Goal: Task Accomplishment & Management: Use online tool/utility

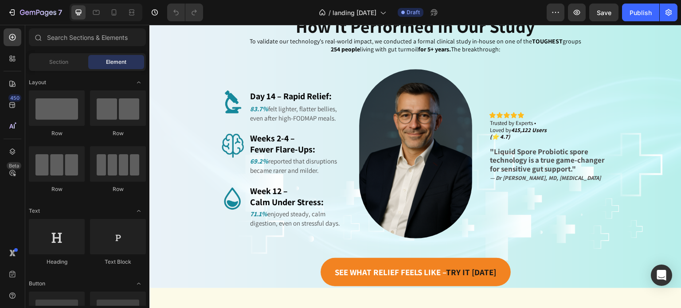
scroll to position [2407, 0]
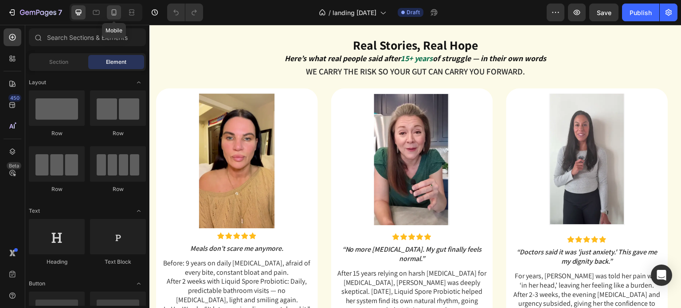
click at [117, 16] on icon at bounding box center [114, 12] width 9 height 9
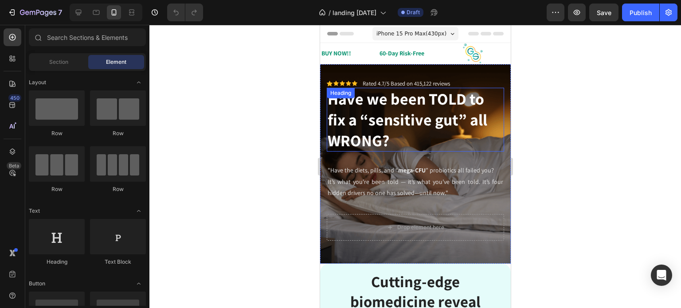
click at [484, 134] on h2 "Have we been TOLD to fix a “sensitive gut” all WRONG?" at bounding box center [415, 120] width 177 height 64
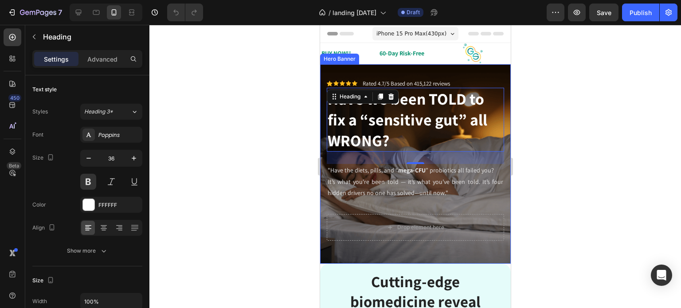
click at [461, 71] on div "Icon Icon Icon Icon Icon Icon List Rated 4.7/5 Based on 415,122 reviews Text Bl…" at bounding box center [415, 160] width 191 height 192
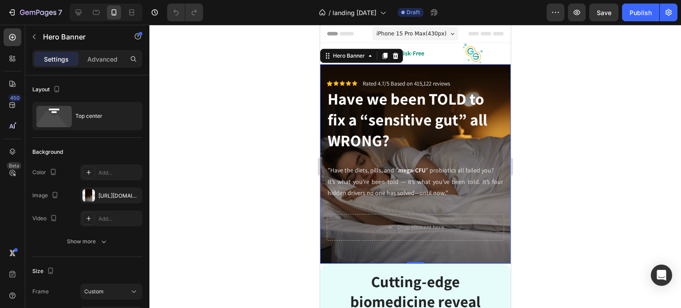
click at [357, 207] on div "Icon Icon Icon Icon Icon Icon List Rated 4.7/5 Based on 415,122 reviews Text Bl…" at bounding box center [415, 146] width 177 height 135
click at [95, 13] on icon at bounding box center [96, 12] width 9 height 9
type input "Auto"
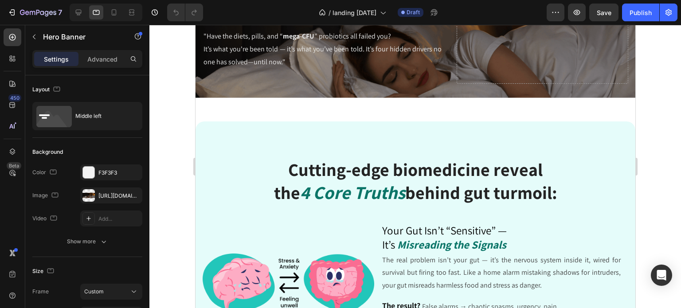
scroll to position [365, 0]
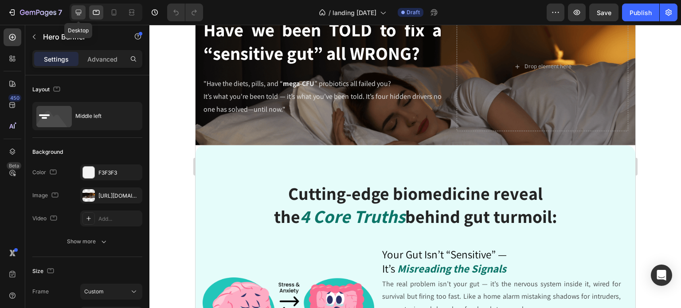
click at [79, 10] on icon at bounding box center [79, 13] width 6 height 6
type input "1230"
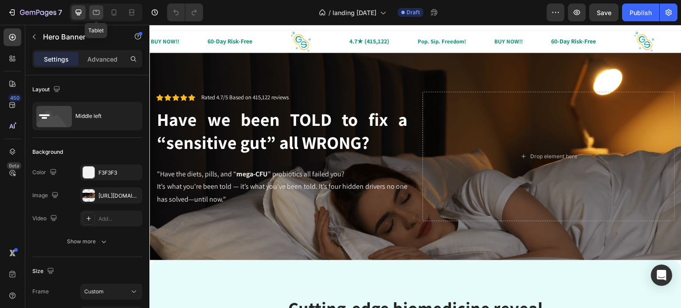
scroll to position [8, 0]
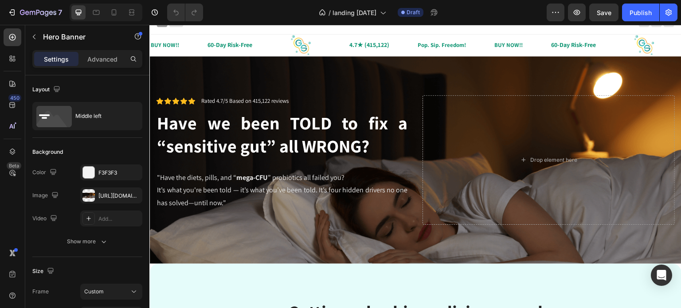
click at [467, 87] on div "Icon Icon Icon Icon Icon Icon List Rated 4.7/5 Based on 415,122 reviews Text Bl…" at bounding box center [416, 160] width 532 height 208
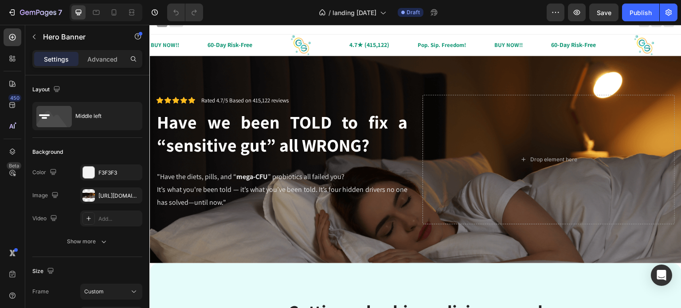
click at [454, 62] on div "Icon Icon Icon Icon Icon Icon List Rated 4.7/5 Based on 415,122 reviews Text Bl…" at bounding box center [416, 160] width 532 height 208
click at [192, 87] on div "Icon Icon Icon Icon Icon Icon List Rated 4.7/5 Based on 415,122 reviews Text Bl…" at bounding box center [416, 160] width 532 height 208
click at [472, 100] on div "Drop element here" at bounding box center [549, 160] width 252 height 130
click at [100, 60] on p "Advanced" at bounding box center [102, 59] width 30 height 9
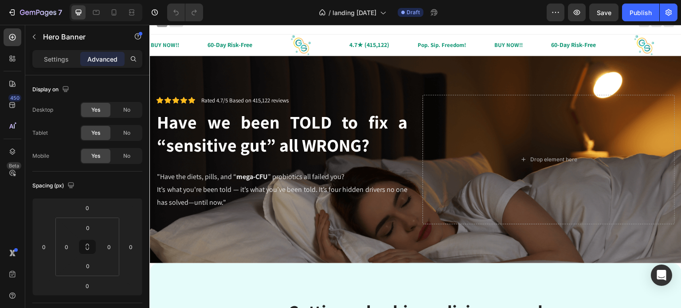
click at [255, 72] on div "Icon Icon Icon Icon Icon Icon List Rated 4.7/5 Based on 415,122 reviews Text Bl…" at bounding box center [416, 160] width 532 height 208
click at [64, 62] on p "Settings" at bounding box center [56, 59] width 25 height 9
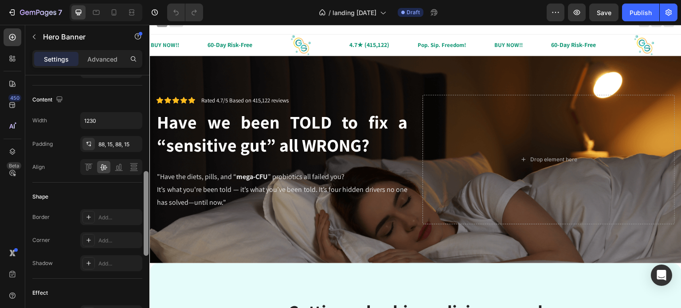
scroll to position [278, 0]
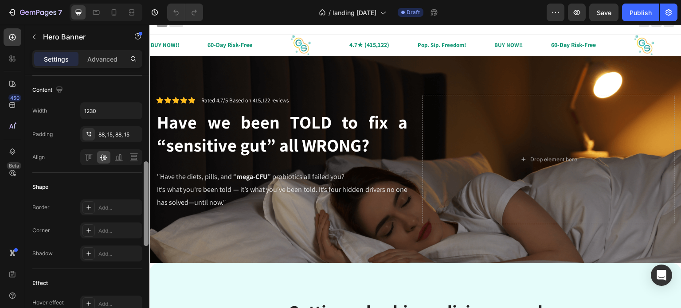
drag, startPoint x: 145, startPoint y: 88, endPoint x: 139, endPoint y: 180, distance: 92.0
click at [139, 180] on div "Layout Middle left Background The changes might be hidden by the image and the …" at bounding box center [87, 204] width 124 height 258
click at [458, 184] on div "Drop element here" at bounding box center [549, 160] width 252 height 130
click at [532, 161] on div "Drop element here" at bounding box center [554, 159] width 47 height 7
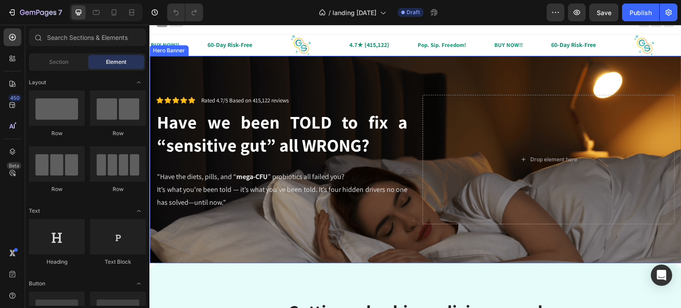
click at [228, 74] on div "Icon Icon Icon Icon Icon Icon List Rated 4.7/5 Based on 415,122 reviews Text Bl…" at bounding box center [416, 160] width 532 height 208
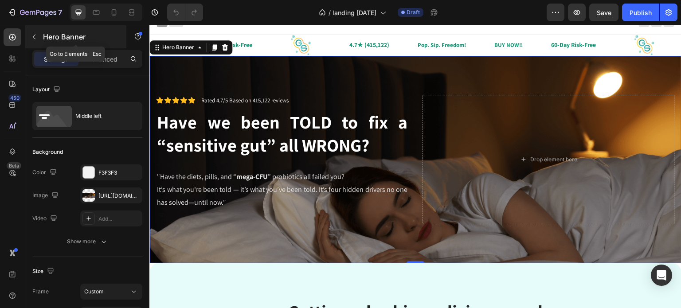
click at [33, 39] on icon "button" at bounding box center [34, 36] width 7 height 7
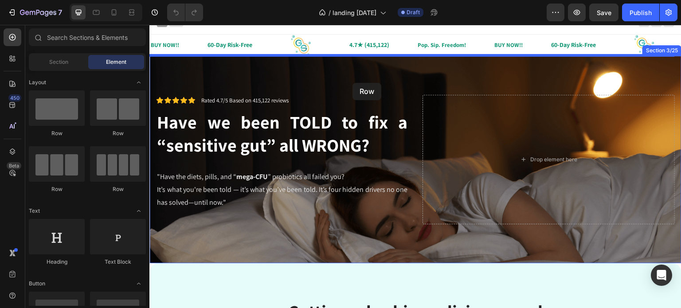
drag, startPoint x: 234, startPoint y: 124, endPoint x: 353, endPoint y: 83, distance: 125.9
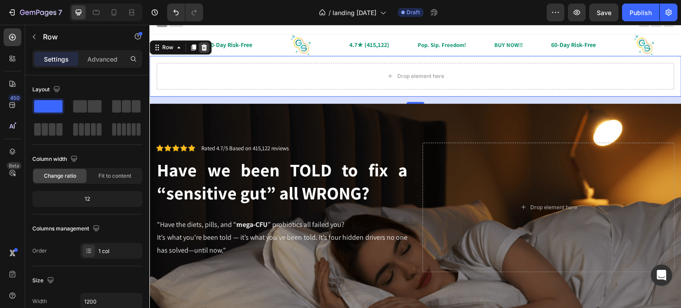
click at [202, 47] on icon at bounding box center [204, 47] width 6 height 6
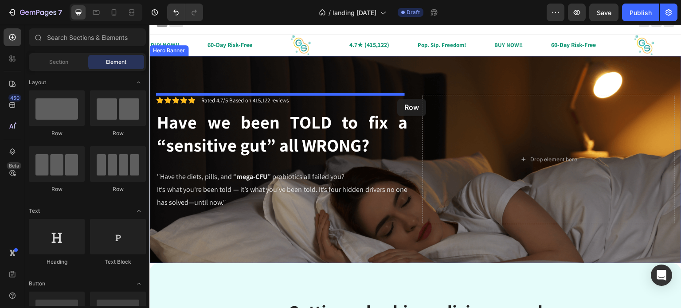
drag, startPoint x: 215, startPoint y: 136, endPoint x: 398, endPoint y: 99, distance: 186.1
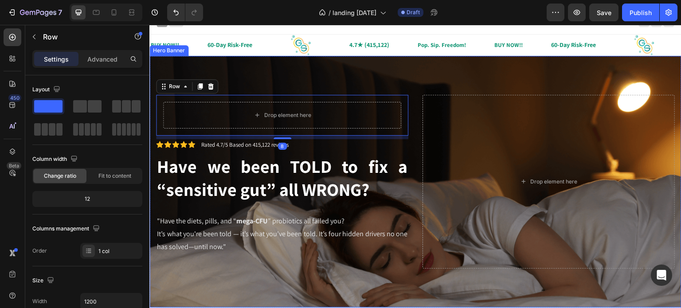
click at [410, 106] on div "Drop element here Row 8 Icon Icon Icon Icon Icon Icon List Rated 4.7/5 Based on…" at bounding box center [416, 182] width 532 height 252
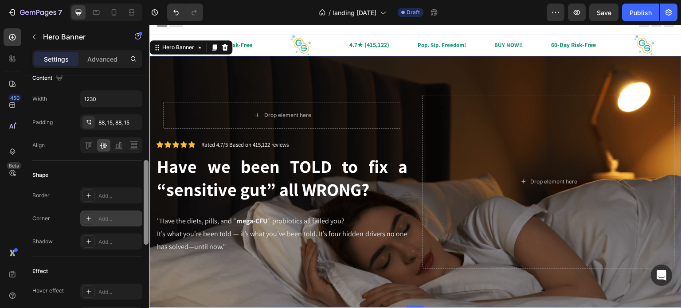
scroll to position [279, 0]
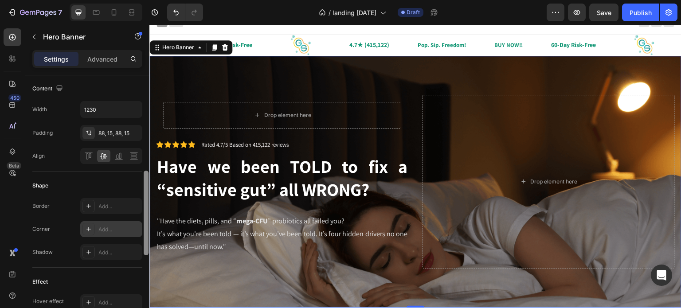
drag, startPoint x: 0, startPoint y: 108, endPoint x: 140, endPoint y: 223, distance: 180.9
click at [140, 223] on div "Layout Middle left Background The changes might be hidden by the image and the …" at bounding box center [87, 204] width 124 height 258
click at [131, 132] on icon "button" at bounding box center [133, 133] width 7 height 7
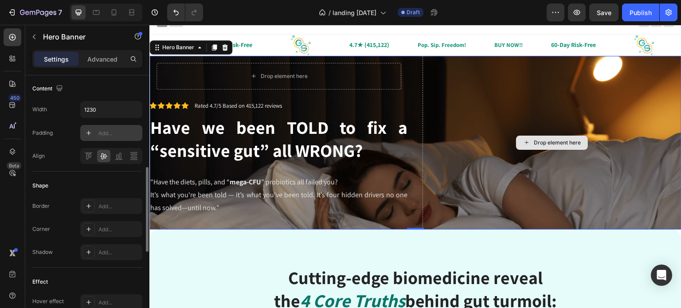
click at [453, 93] on div "Drop element here" at bounding box center [552, 143] width 259 height 174
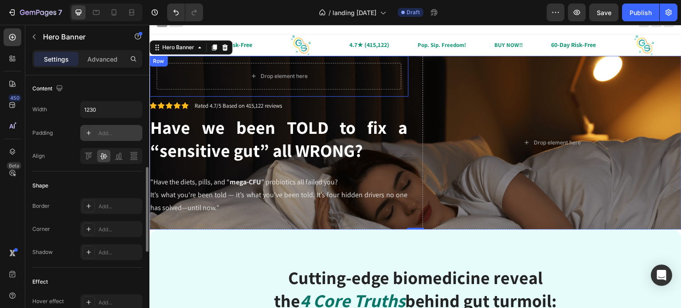
click at [161, 63] on div "Row" at bounding box center [158, 61] width 15 height 8
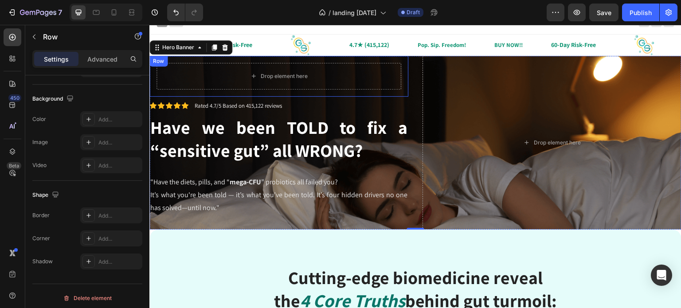
scroll to position [0, 0]
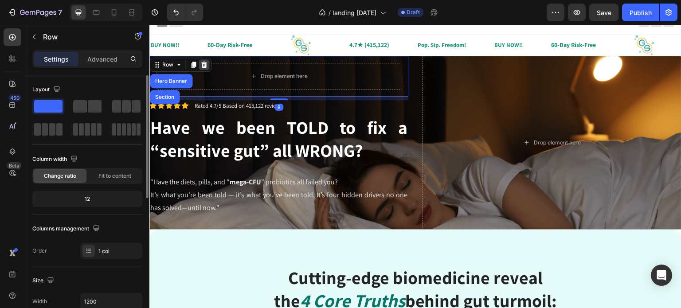
click at [202, 65] on icon at bounding box center [204, 64] width 6 height 6
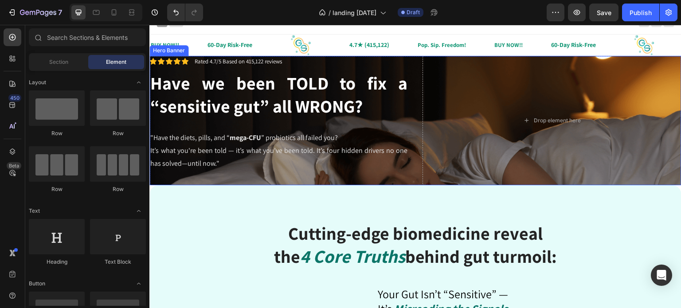
click at [411, 65] on div "Icon Icon Icon Icon Icon Icon List Rated 4.7/5 Based on 415,122 reviews Text Bl…" at bounding box center [416, 121] width 532 height 130
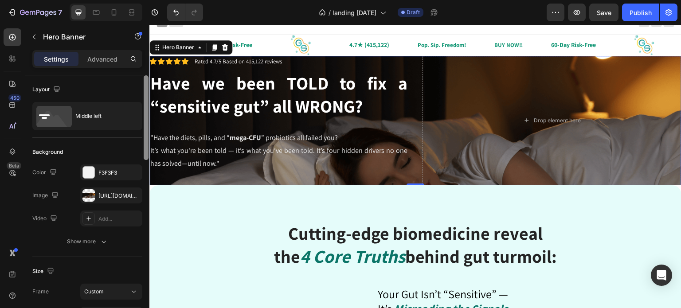
drag, startPoint x: 148, startPoint y: 136, endPoint x: 147, endPoint y: 119, distance: 17.3
click at [147, 119] on div at bounding box center [146, 117] width 5 height 85
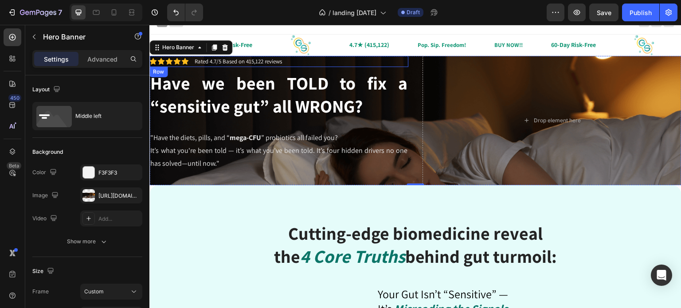
click at [308, 63] on div "Icon Icon Icon Icon Icon Icon List Rated 4.7/5 Based on 415,122 reviews Text Bl…" at bounding box center [279, 62] width 259 height 12
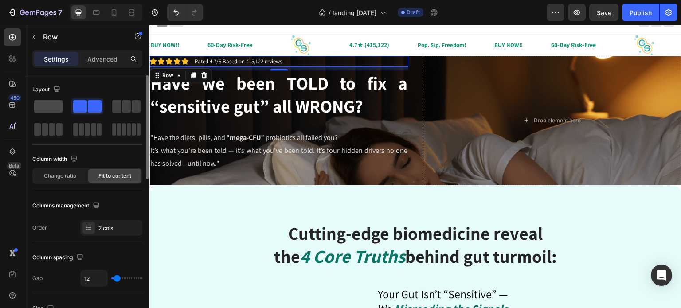
click at [51, 111] on span at bounding box center [48, 106] width 28 height 12
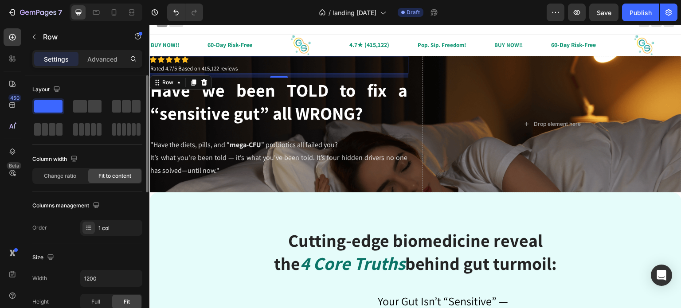
click at [47, 106] on span at bounding box center [48, 106] width 28 height 12
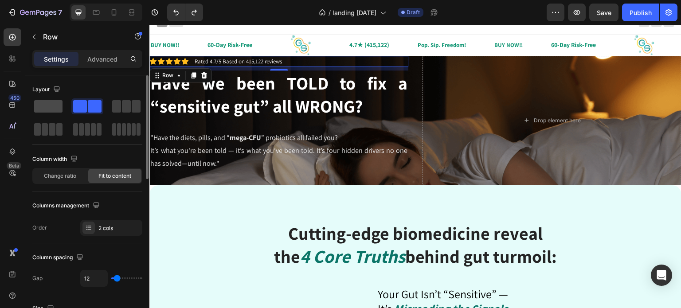
click at [47, 106] on span at bounding box center [48, 106] width 28 height 12
click at [98, 60] on p "Advanced" at bounding box center [102, 59] width 30 height 9
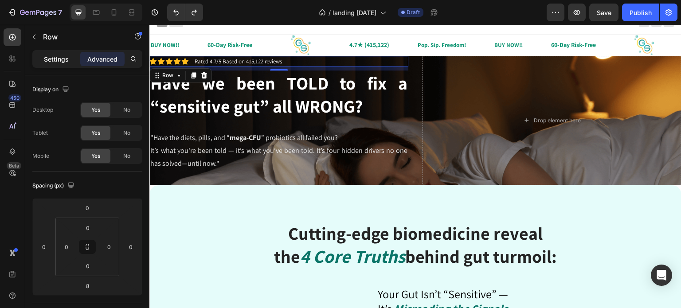
click at [60, 59] on p "Settings" at bounding box center [56, 59] width 25 height 9
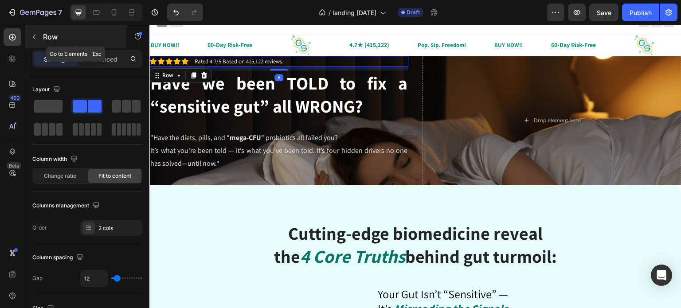
click at [35, 36] on icon "button" at bounding box center [34, 36] width 7 height 7
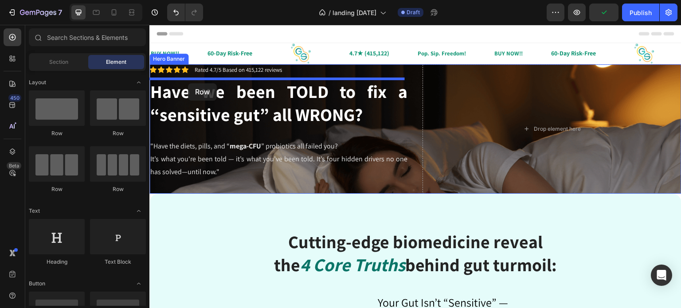
drag, startPoint x: 206, startPoint y: 137, endPoint x: 188, endPoint y: 83, distance: 56.7
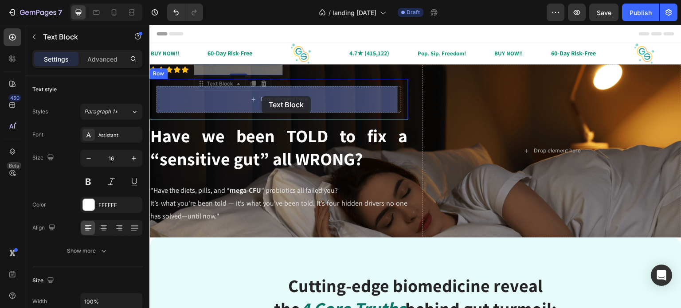
drag, startPoint x: 233, startPoint y: 68, endPoint x: 262, endPoint y: 96, distance: 40.2
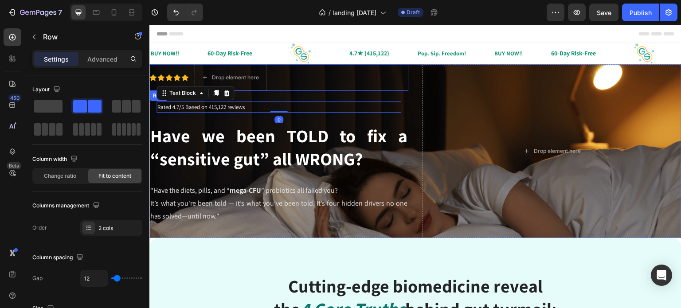
click at [156, 67] on div "Icon Icon Icon Icon Icon Icon List" at bounding box center [169, 77] width 39 height 27
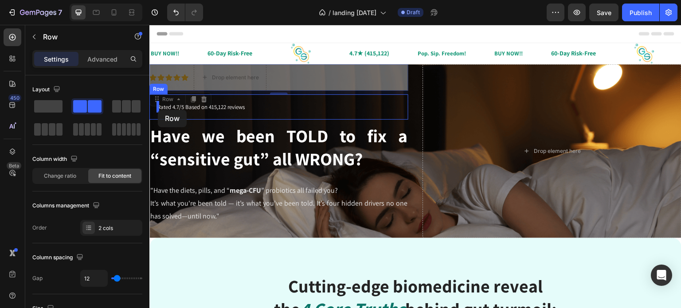
drag, startPoint x: 155, startPoint y: 72, endPoint x: 158, endPoint y: 110, distance: 37.8
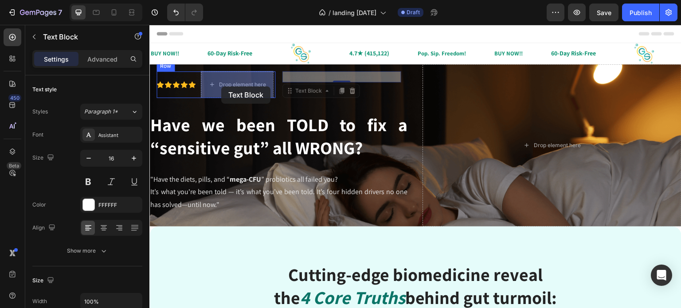
drag, startPoint x: 293, startPoint y: 76, endPoint x: 221, endPoint y: 87, distance: 72.2
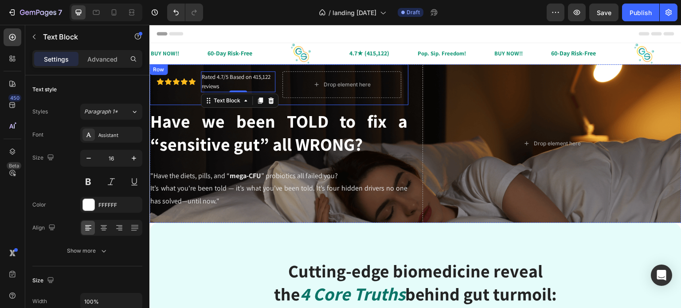
click at [281, 67] on div "Icon Icon Icon Icon Icon Icon List Rated 4.7/5 Based on 415,122 reviews Text Bl…" at bounding box center [279, 84] width 259 height 41
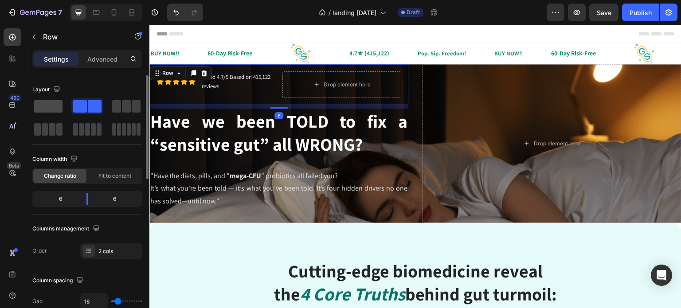
click at [51, 108] on span at bounding box center [48, 106] width 28 height 12
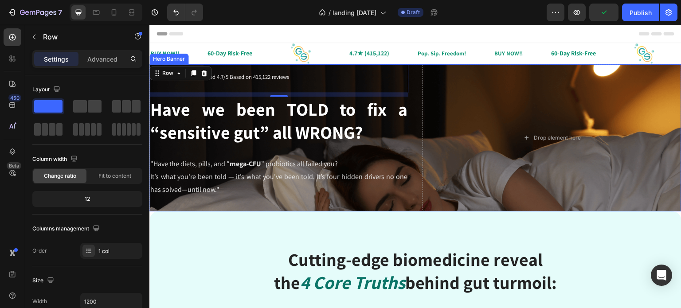
click at [413, 147] on div "Icon Icon Icon Icon Icon Icon List Rated 4.7/5 Based on 415,122 reviews Text Bl…" at bounding box center [416, 137] width 532 height 147
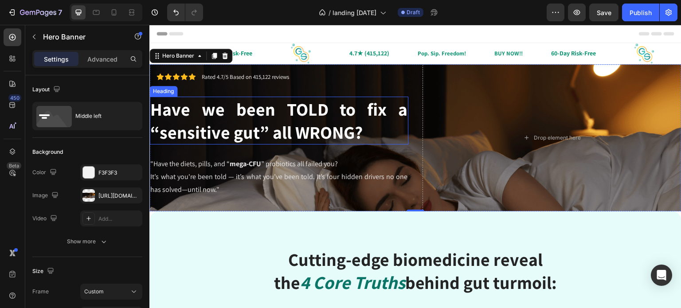
click at [232, 122] on h2 "Have we been TOLD to fix a “sensitive gut” all WRONG?" at bounding box center [279, 121] width 259 height 48
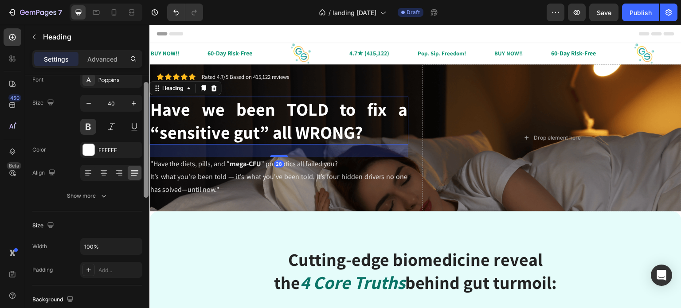
scroll to position [56, 0]
drag, startPoint x: 146, startPoint y: 174, endPoint x: 147, endPoint y: 199, distance: 25.3
click at [147, 199] on div at bounding box center [146, 158] width 5 height 116
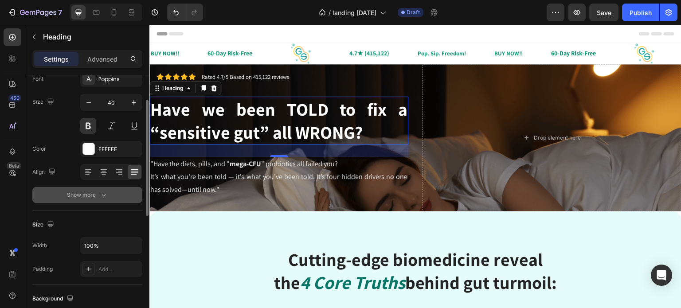
click at [98, 195] on div "Show more" at bounding box center [87, 195] width 41 height 9
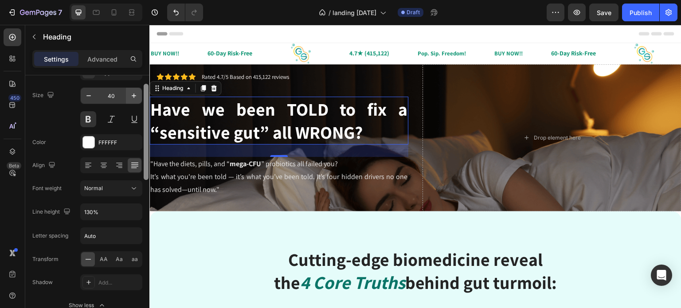
scroll to position [0, 0]
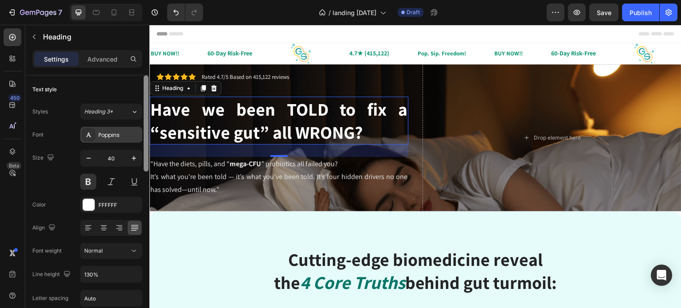
drag, startPoint x: 146, startPoint y: 200, endPoint x: 141, endPoint y: 138, distance: 61.4
click at [141, 138] on div "Text style Styles Heading 3* Font Poppins Size 40 Color FFFFFF Align Font weigh…" at bounding box center [87, 204] width 124 height 258
click at [106, 62] on p "Advanced" at bounding box center [102, 59] width 30 height 9
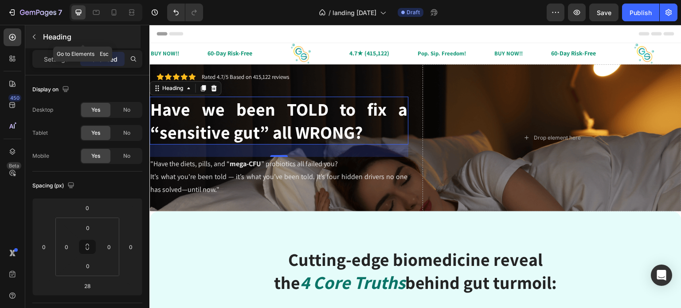
click at [36, 36] on icon "button" at bounding box center [34, 36] width 7 height 7
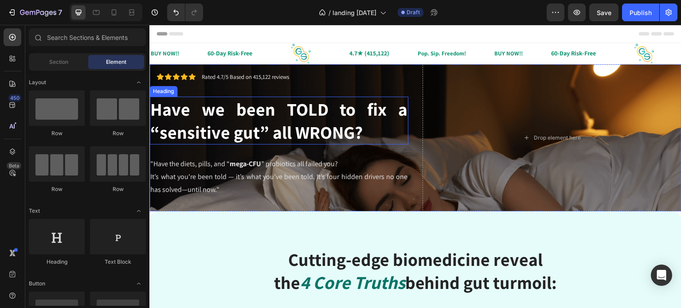
click at [243, 105] on h2 "Have we been TOLD to fix a “sensitive gut” all WRONG?" at bounding box center [279, 121] width 259 height 48
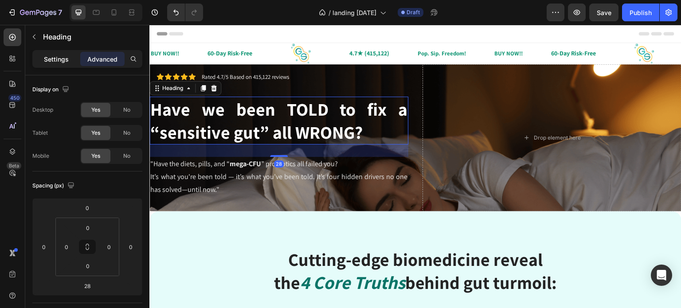
click at [41, 58] on div "Settings" at bounding box center [56, 59] width 44 height 14
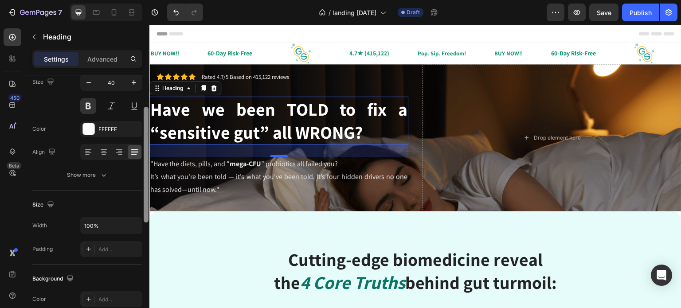
scroll to position [78, 0]
drag, startPoint x: 146, startPoint y: 165, endPoint x: 146, endPoint y: 200, distance: 35.1
click at [146, 200] on div at bounding box center [146, 163] width 5 height 116
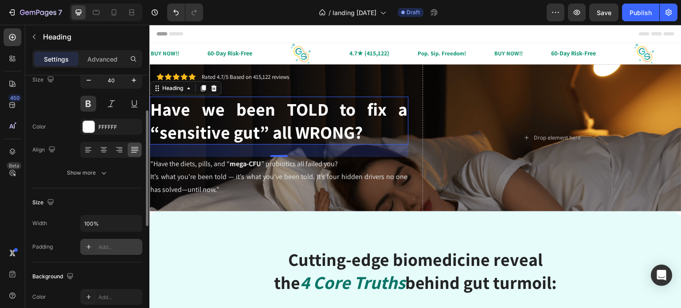
click at [87, 248] on icon at bounding box center [88, 247] width 7 height 7
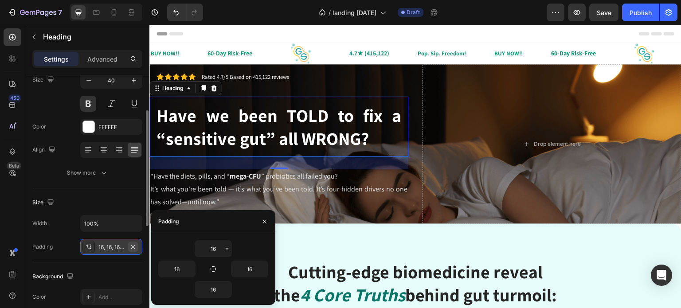
click at [135, 248] on icon "button" at bounding box center [133, 247] width 7 height 7
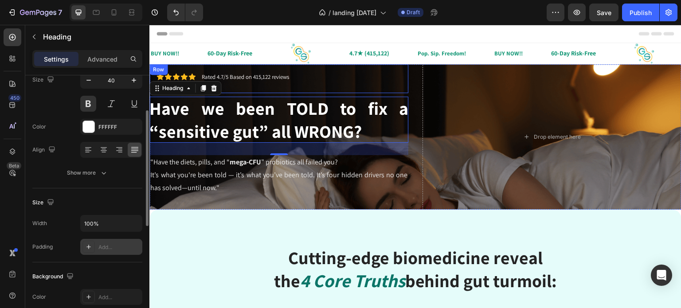
click at [272, 87] on div "Icon Icon Icon Icon Icon Icon List Rated 4.7/5 Based on 415,122 reviews Text Bl…" at bounding box center [279, 78] width 259 height 29
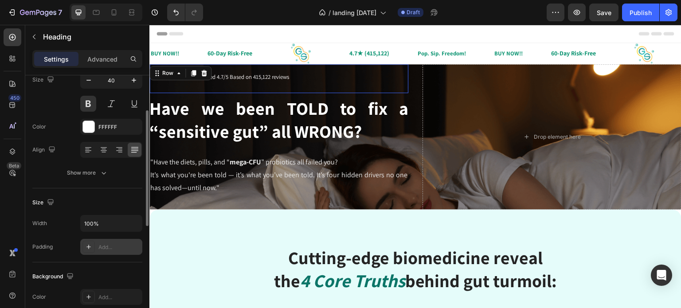
scroll to position [0, 0]
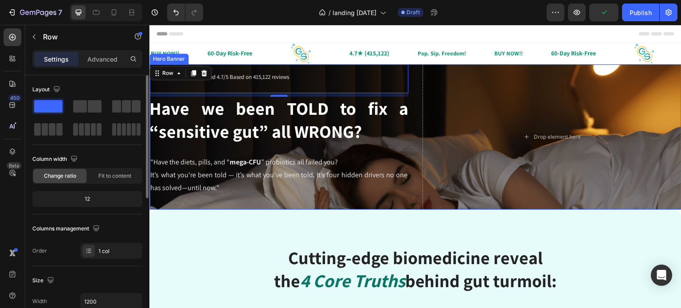
click at [414, 117] on div "Icon Icon Icon Icon Icon Icon List Rated 4.7/5 Based on 415,122 reviews Text Bl…" at bounding box center [416, 137] width 532 height 146
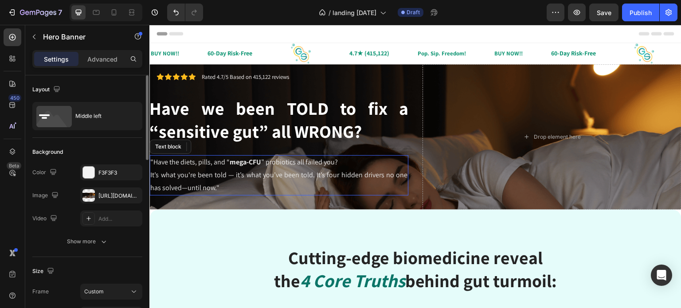
click at [248, 158] on strong "mega-CFU" at bounding box center [246, 162] width 32 height 9
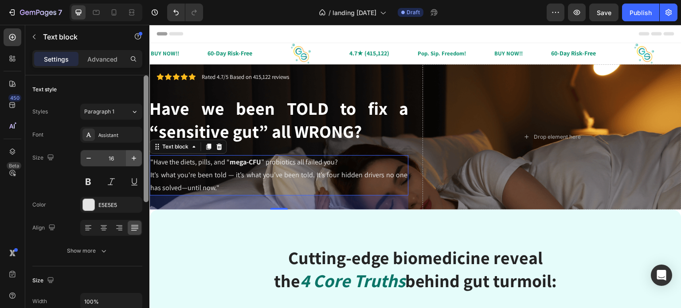
drag, startPoint x: 146, startPoint y: 181, endPoint x: 141, endPoint y: 151, distance: 30.5
click at [141, 166] on div "Text style Styles Paragraph 1 Font Assistant Size 16 Color E5E5E5 Align Show mo…" at bounding box center [87, 204] width 124 height 258
click at [103, 62] on p "Advanced" at bounding box center [102, 59] width 30 height 9
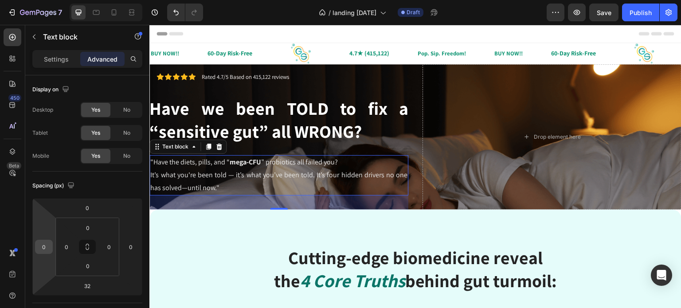
click at [46, 248] on input "0" at bounding box center [43, 246] width 13 height 13
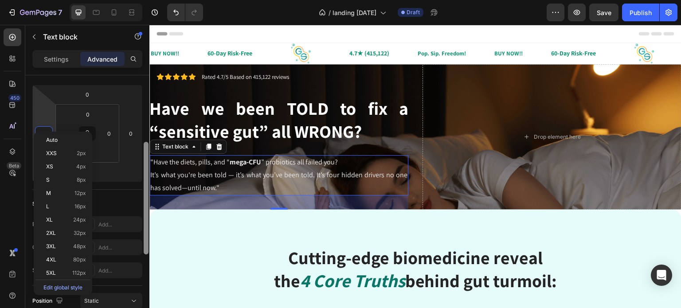
scroll to position [130, 0]
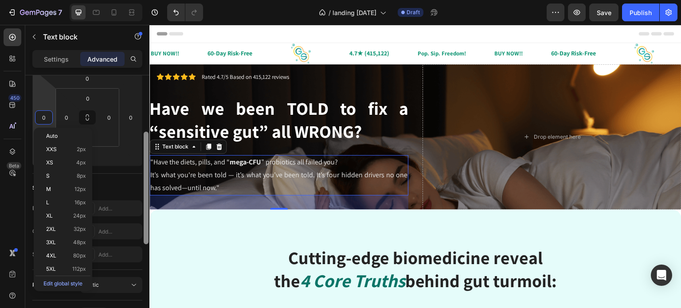
drag, startPoint x: 144, startPoint y: 181, endPoint x: 144, endPoint y: 237, distance: 56.8
click at [144, 237] on div at bounding box center [146, 188] width 5 height 113
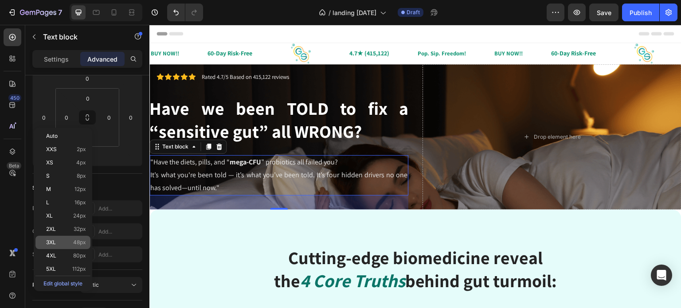
click at [80, 243] on span "48px" at bounding box center [79, 243] width 13 height 6
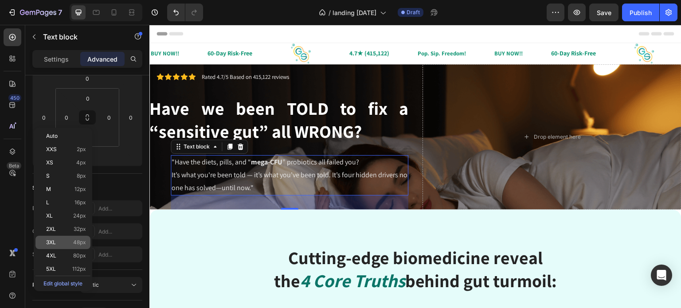
type input "48"
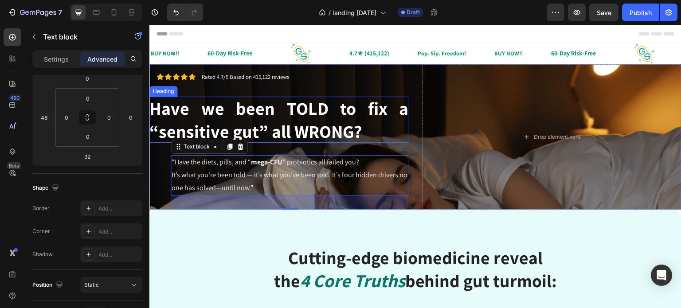
click at [284, 120] on h2 "Have we been TOLD to fix a “sensitive gut” all WRONG?" at bounding box center [279, 120] width 259 height 46
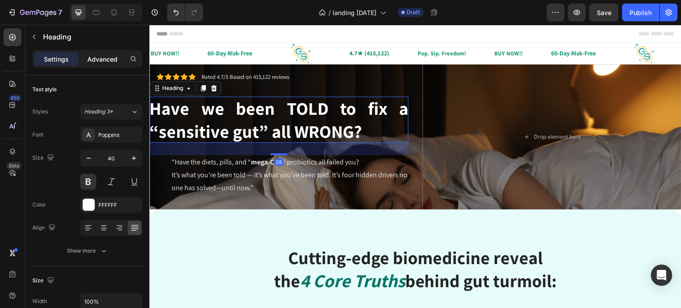
click at [113, 62] on p "Advanced" at bounding box center [102, 59] width 30 height 9
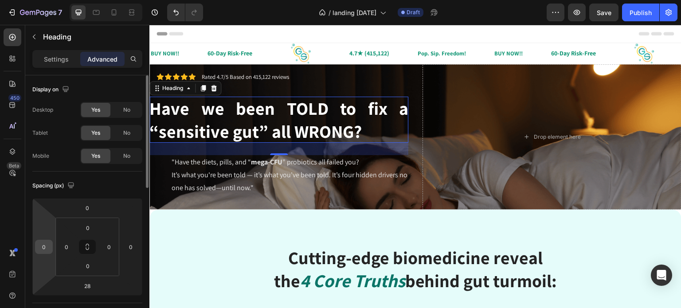
click at [44, 248] on input "0" at bounding box center [43, 246] width 13 height 13
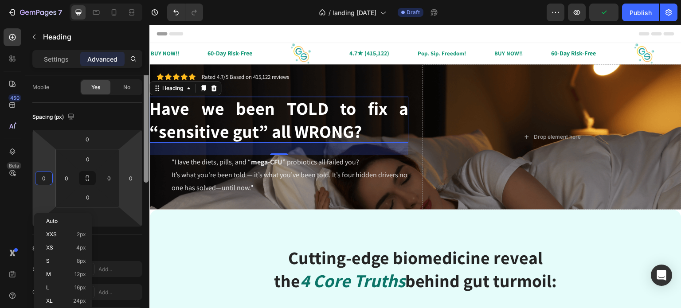
scroll to position [74, 0]
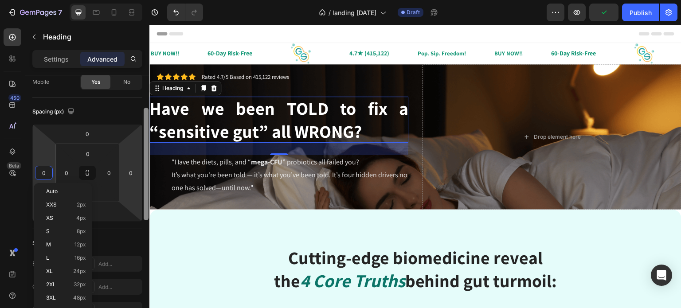
drag, startPoint x: 144, startPoint y: 169, endPoint x: 143, endPoint y: 201, distance: 32.4
click at [143, 201] on div at bounding box center [146, 204] width 7 height 258
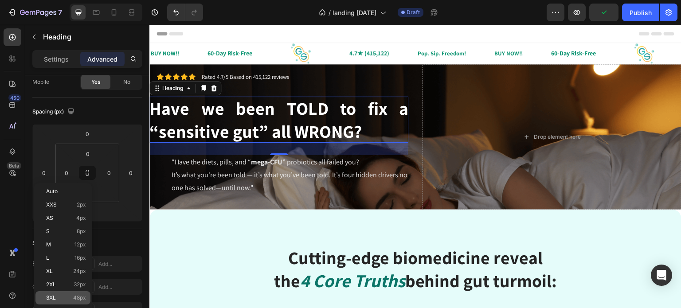
click at [69, 297] on p "3XL 48px" at bounding box center [66, 298] width 40 height 6
type input "48"
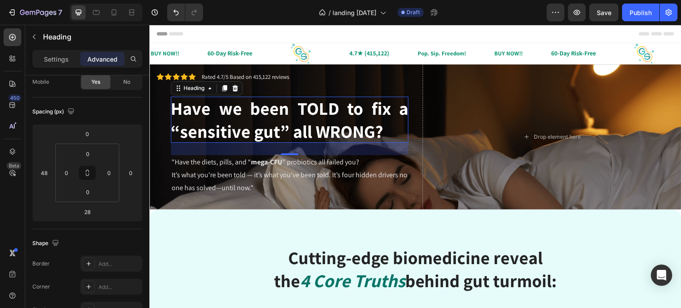
click at [243, 133] on h2 "Have we been TOLD to fix a “sensitive gut” all WRONG?" at bounding box center [290, 120] width 238 height 46
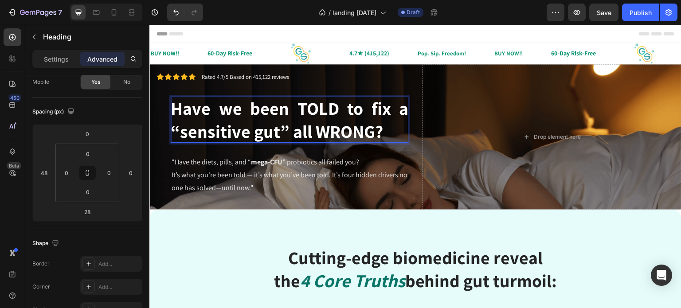
click at [205, 118] on p "Have we been TOLD to fix a “sensitive gut” all WRONG?" at bounding box center [290, 120] width 238 height 46
click at [60, 55] on p "Settings" at bounding box center [56, 59] width 25 height 9
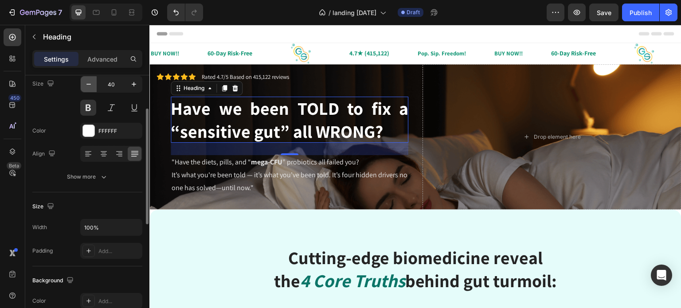
click at [82, 83] on button "button" at bounding box center [89, 84] width 16 height 16
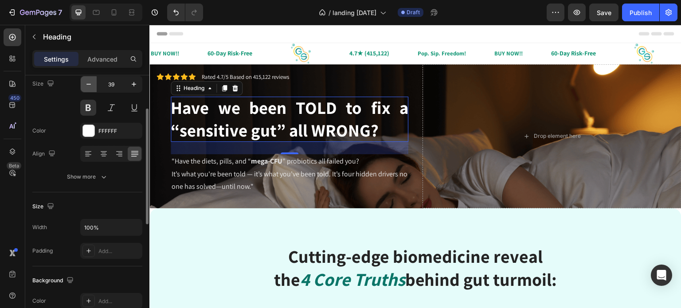
click at [82, 83] on button "button" at bounding box center [89, 84] width 16 height 16
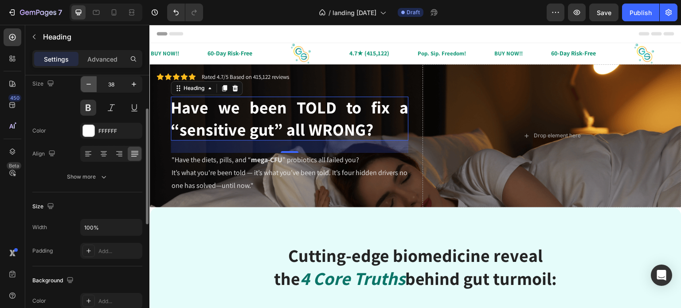
click at [82, 83] on button "button" at bounding box center [89, 84] width 16 height 16
type input "37"
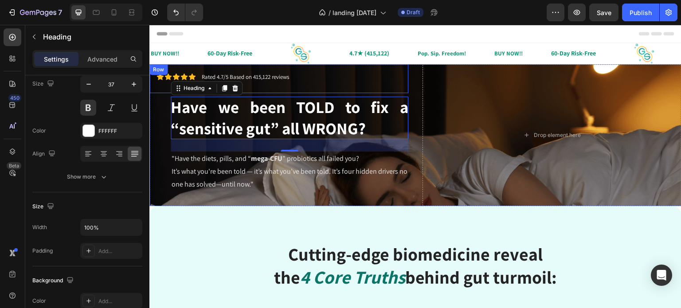
click at [282, 85] on div "Icon Icon Icon Icon Icon Icon List Rated 4.7/5 Based on 415,122 reviews Text Bl…" at bounding box center [279, 78] width 245 height 15
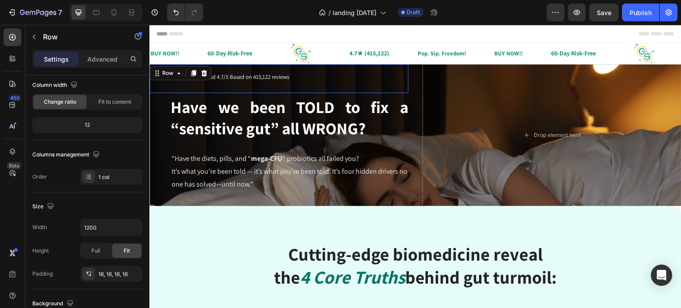
scroll to position [0, 0]
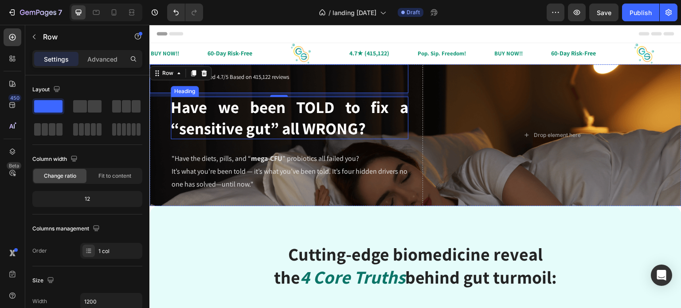
click at [204, 110] on p "Have we been TOLD to fix a “sensitive gut” all WRONG?" at bounding box center [290, 118] width 238 height 43
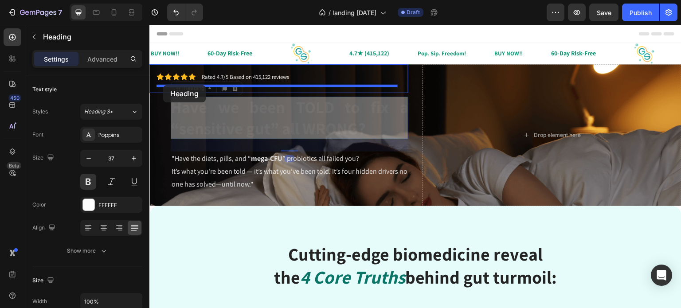
drag, startPoint x: 187, startPoint y: 88, endPoint x: 163, endPoint y: 85, distance: 23.7
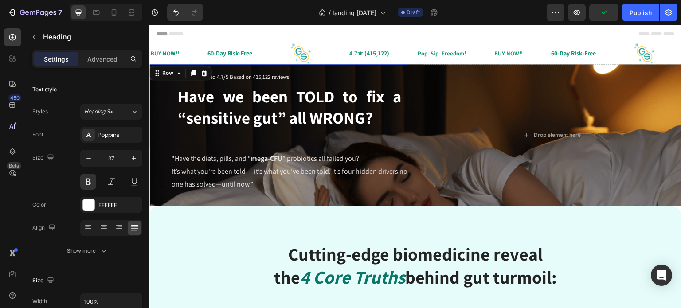
click at [168, 118] on div "Icon Icon Icon Icon Icon Icon List Rated 4.7/5 Based on 415,122 reviews Text Bl…" at bounding box center [279, 106] width 245 height 70
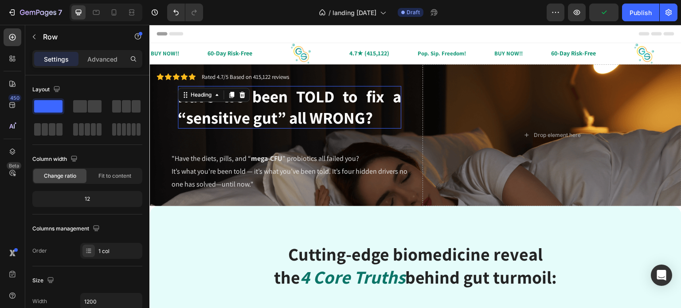
click at [216, 117] on h2 "Have we been TOLD to fix a “sensitive gut” all WRONG?" at bounding box center [290, 107] width 224 height 43
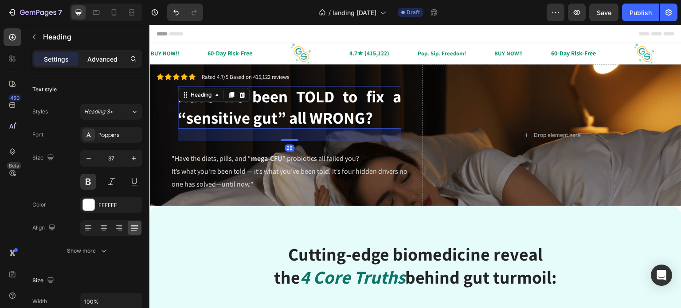
click at [106, 61] on p "Advanced" at bounding box center [102, 59] width 30 height 9
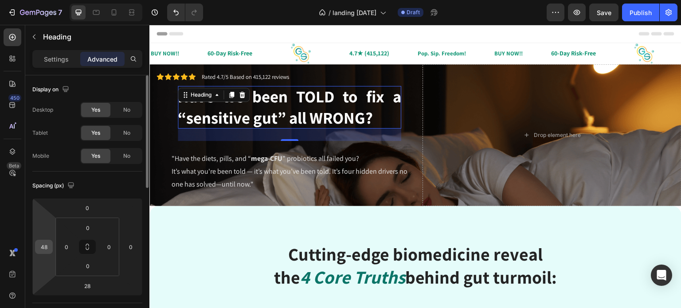
click at [51, 242] on div "48" at bounding box center [44, 247] width 18 height 14
click at [41, 244] on input "48" at bounding box center [43, 246] width 13 height 13
type input "0"
click at [47, 0] on html "7 Version history / landing [DATE] Draft Preview Save Publish 450 Beta Sections…" at bounding box center [340, 0] width 681 height 0
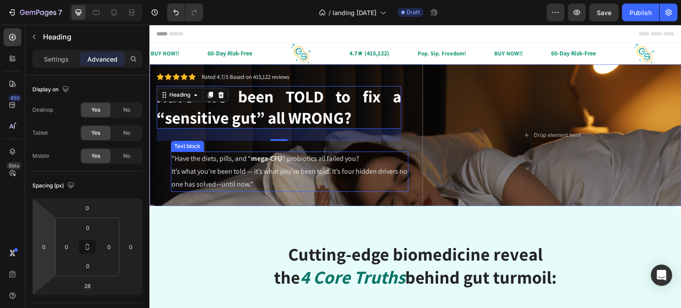
click at [215, 164] on p ""Have the diets, pills, and “ mega-CFU ” probiotics all failed you? It’s what y…" at bounding box center [290, 172] width 236 height 38
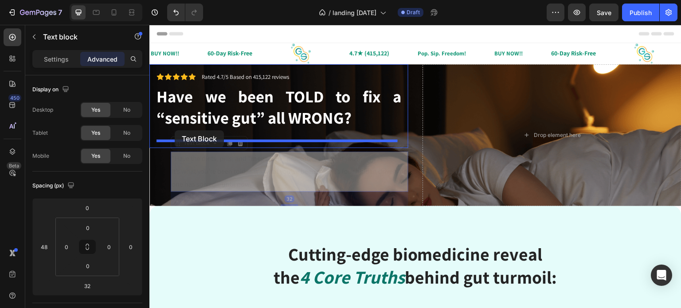
drag, startPoint x: 187, startPoint y: 147, endPoint x: 175, endPoint y: 130, distance: 20.3
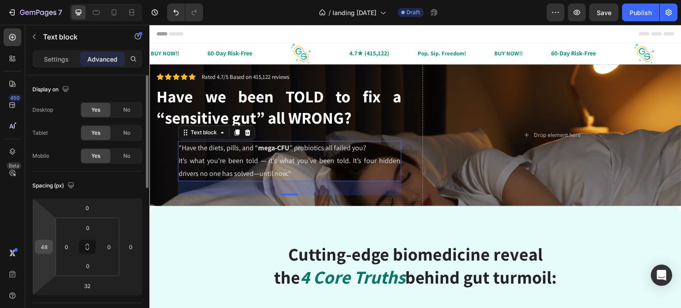
click at [47, 246] on input "48" at bounding box center [43, 246] width 13 height 13
type input "0"
click at [126, 182] on div "Spacing (px)" at bounding box center [87, 186] width 110 height 14
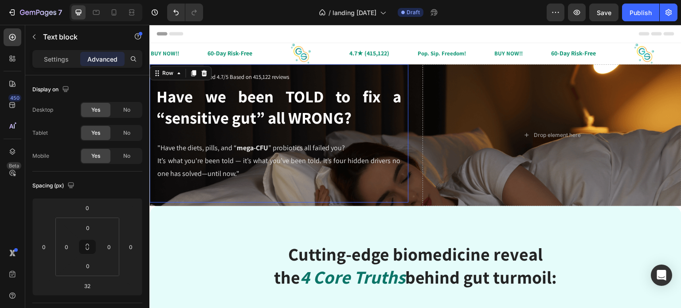
click at [154, 77] on div "Icon Icon Icon Icon Icon Icon List Rated 4.7/5 Based on 415,122 reviews Text Bl…" at bounding box center [279, 133] width 259 height 138
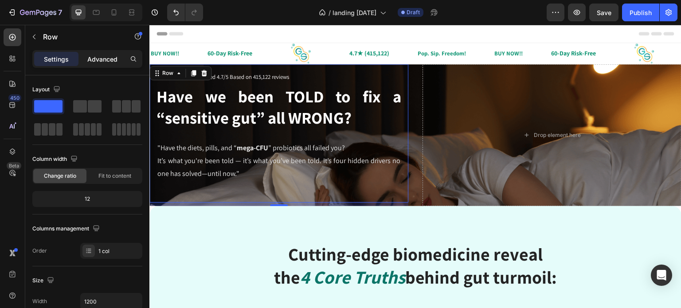
click at [110, 59] on p "Advanced" at bounding box center [102, 59] width 30 height 9
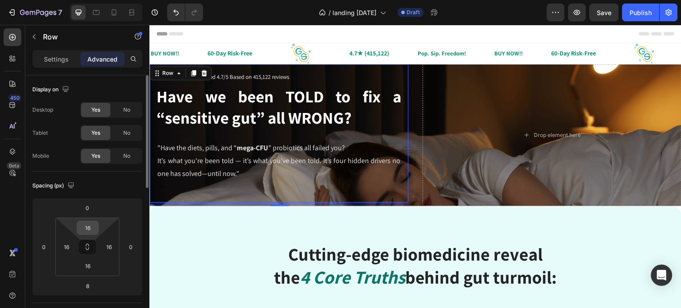
click at [91, 229] on input "16" at bounding box center [88, 227] width 18 height 13
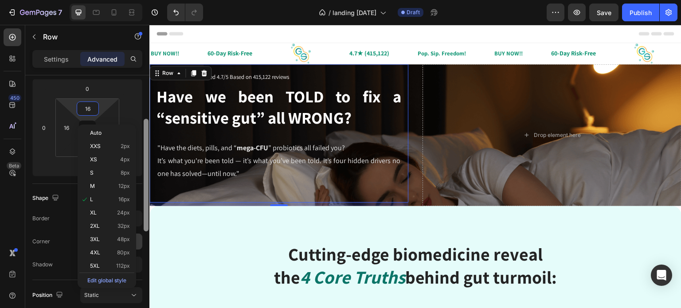
scroll to position [130, 0]
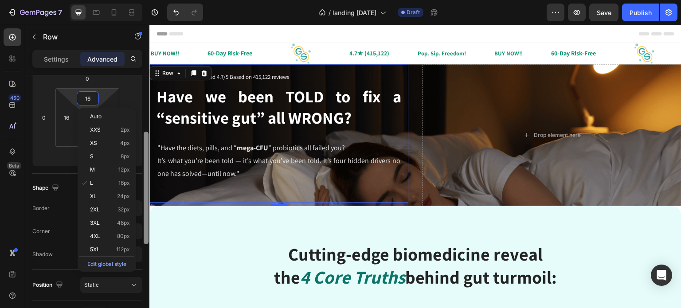
drag, startPoint x: 144, startPoint y: 182, endPoint x: 138, endPoint y: 239, distance: 57.1
click at [138, 239] on div "Display on Desktop Yes No Tablet Yes No Mobile Yes No Spacing (px) 0 0 8 0 16 1…" at bounding box center [87, 204] width 124 height 258
click at [122, 210] on span "32px" at bounding box center [124, 210] width 12 height 6
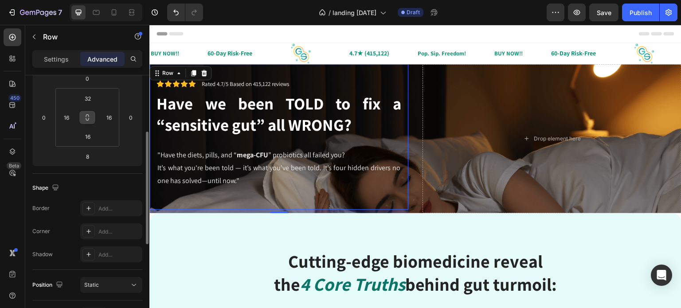
click at [85, 118] on icon at bounding box center [87, 117] width 7 height 7
click at [90, 103] on input "32" at bounding box center [88, 98] width 18 height 13
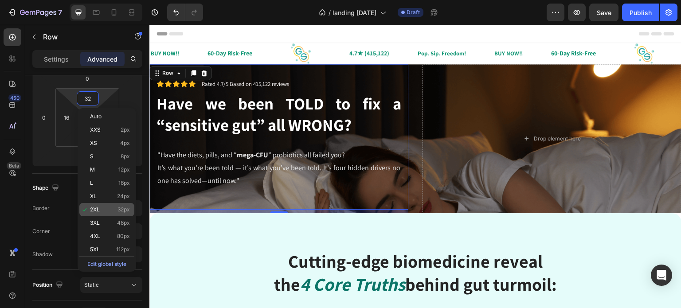
type input "2"
click at [122, 211] on span "32px" at bounding box center [124, 210] width 12 height 6
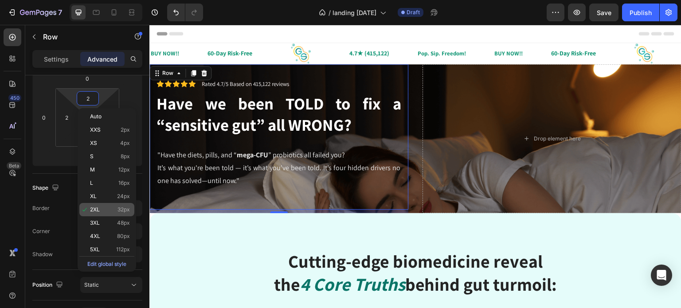
type input "32"
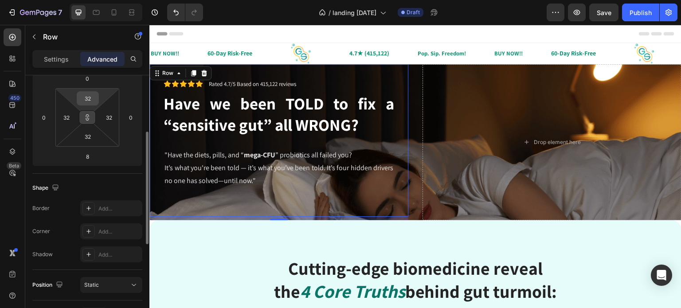
click at [98, 94] on div "32" at bounding box center [88, 98] width 22 height 14
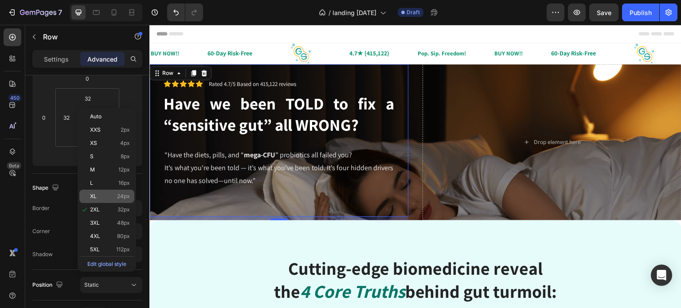
click at [130, 197] on div "XL 24px" at bounding box center [106, 196] width 55 height 13
type input "24"
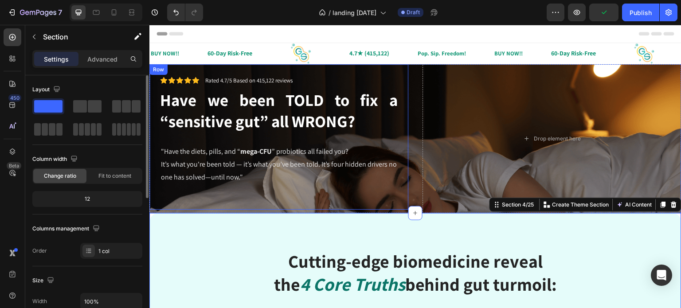
click at [291, 196] on div "Icon Icon Icon Icon Icon Icon List Rated 4.7/5 Based on 415,122 reviews Text Bl…" at bounding box center [279, 137] width 238 height 124
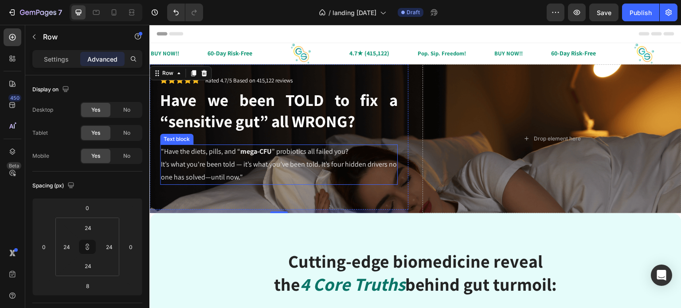
click at [218, 161] on p ""Have the diets, pills, and “ mega-CFU ” probiotics all failed you? It’s what y…" at bounding box center [279, 165] width 236 height 38
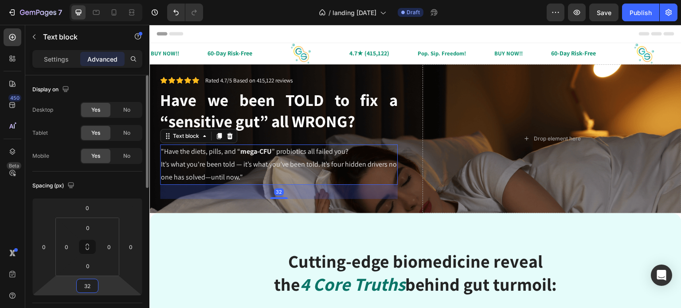
click at [88, 288] on input "32" at bounding box center [88, 286] width 18 height 13
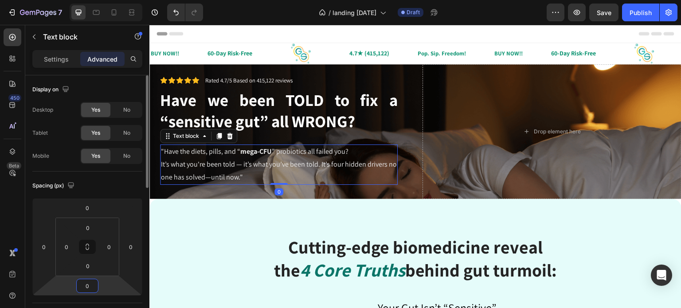
type input "0"
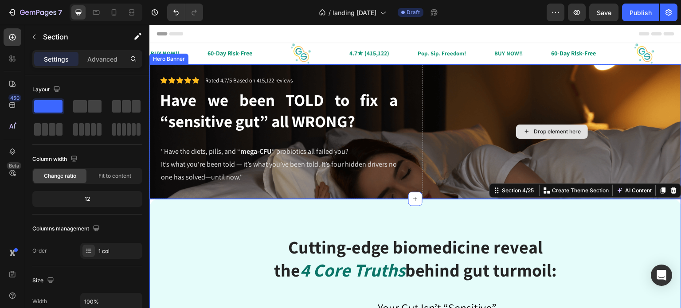
click at [470, 140] on div "Drop element here" at bounding box center [552, 131] width 259 height 135
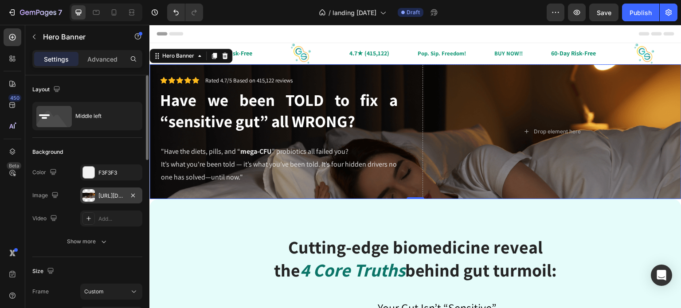
click at [116, 196] on div "[URL][DOMAIN_NAME]" at bounding box center [111, 196] width 26 height 8
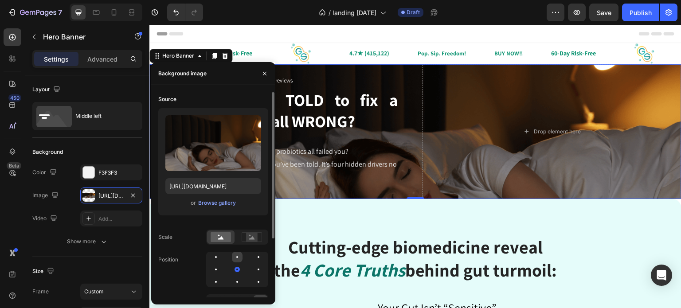
click at [241, 259] on div at bounding box center [237, 257] width 11 height 11
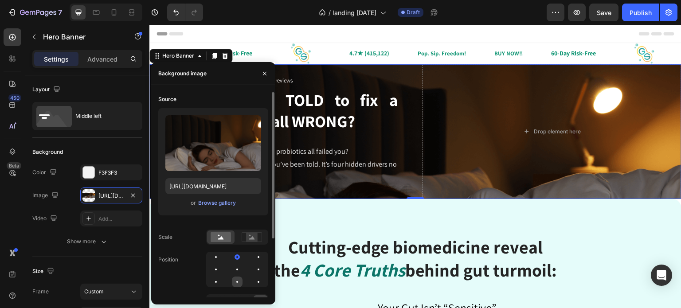
click at [239, 283] on div at bounding box center [237, 282] width 11 height 11
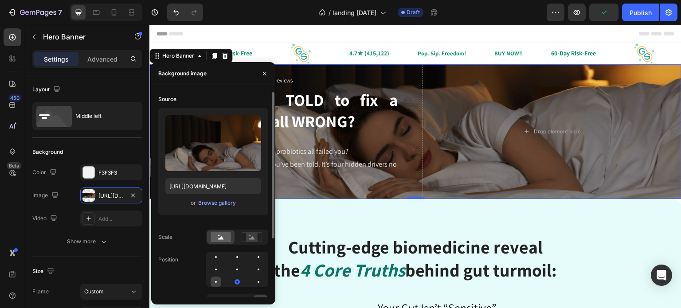
click at [217, 278] on div at bounding box center [216, 282] width 11 height 11
click at [215, 269] on div at bounding box center [216, 269] width 11 height 11
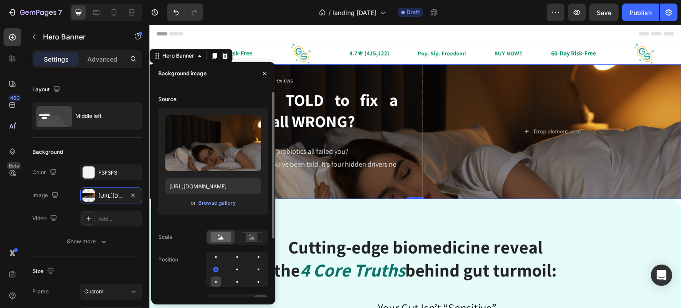
click at [218, 280] on div at bounding box center [216, 282] width 11 height 11
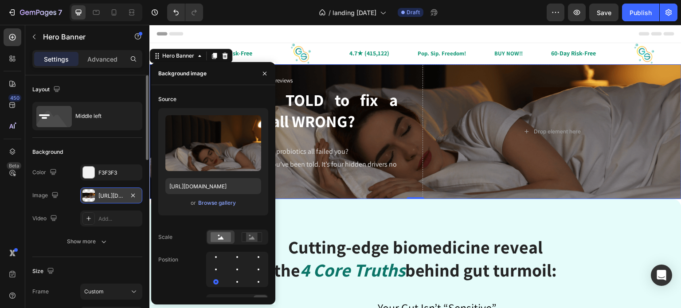
click at [103, 196] on div "[URL][DOMAIN_NAME]" at bounding box center [111, 196] width 26 height 8
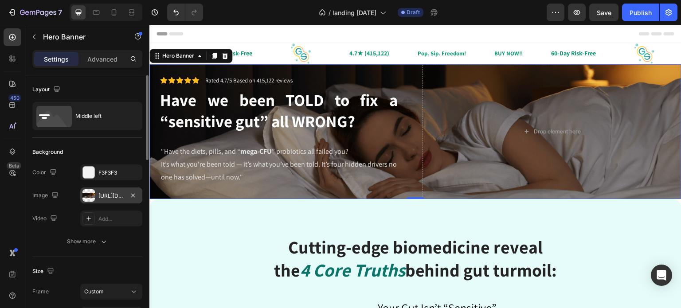
click at [103, 196] on div "[URL][DOMAIN_NAME]" at bounding box center [111, 196] width 26 height 8
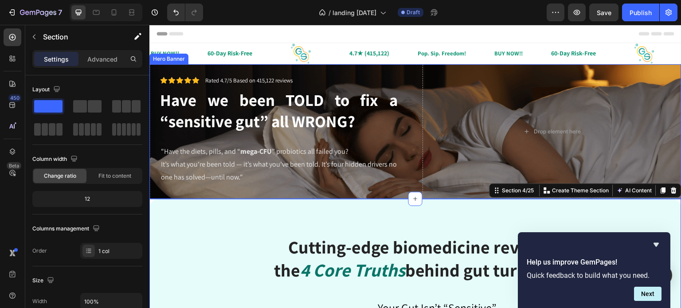
click at [414, 72] on div "Icon Icon Icon Icon Icon Icon List Rated 4.7/5 Based on 415,122 reviews Text Bl…" at bounding box center [416, 131] width 532 height 135
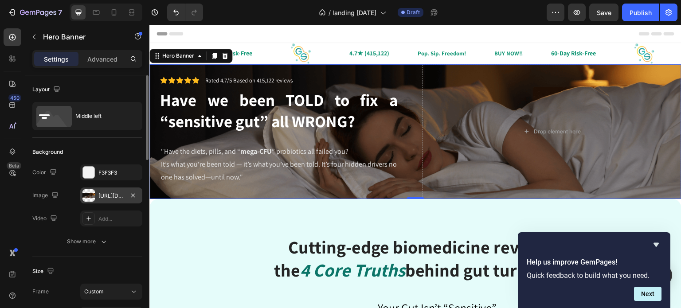
click at [100, 195] on div "[URL][DOMAIN_NAME]" at bounding box center [111, 196] width 26 height 8
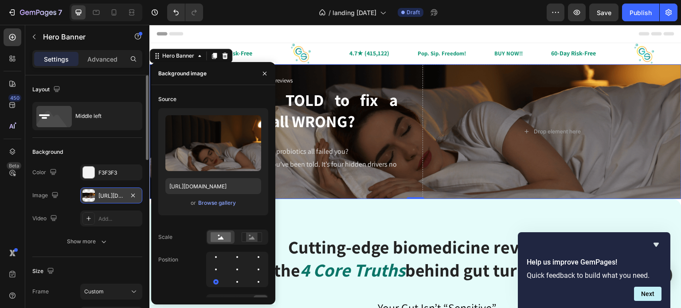
click at [100, 195] on div "[URL][DOMAIN_NAME]" at bounding box center [111, 196] width 26 height 8
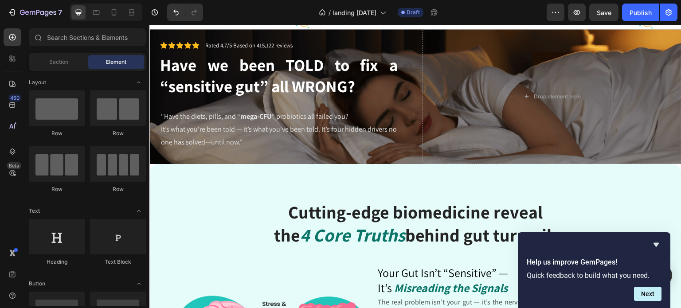
scroll to position [2, 0]
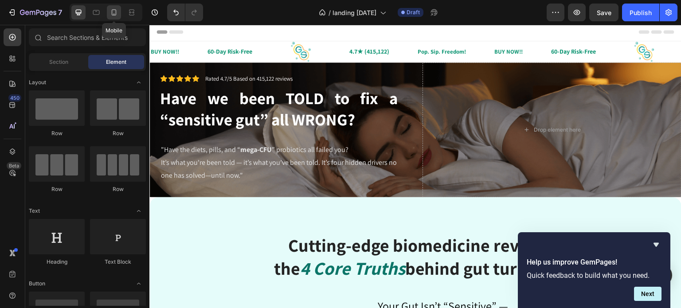
click at [112, 13] on icon at bounding box center [114, 12] width 9 height 9
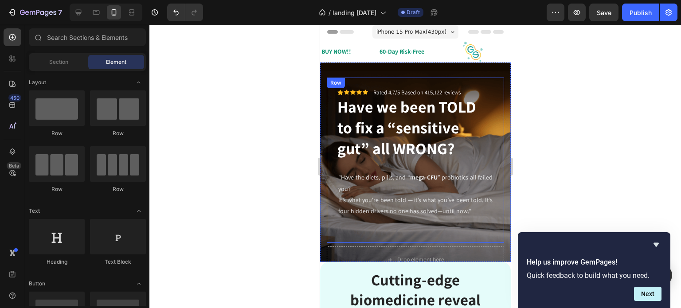
click at [386, 233] on div "Icon Icon Icon Icon Icon Icon List Rated 4.7/5 Based on 415,122 reviews Text Bl…" at bounding box center [415, 160] width 156 height 145
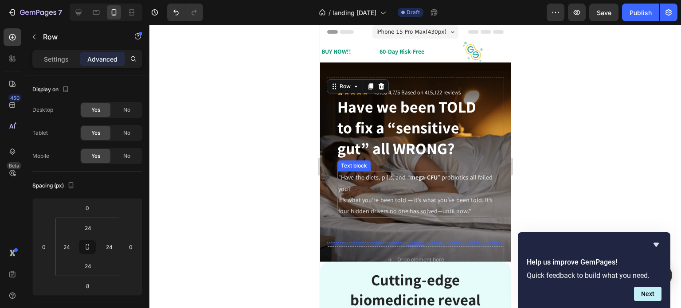
click at [371, 209] on p ""Have the diets, pills, and “ mega-CFU ” probiotics all failed you? It’s what y…" at bounding box center [415, 194] width 154 height 45
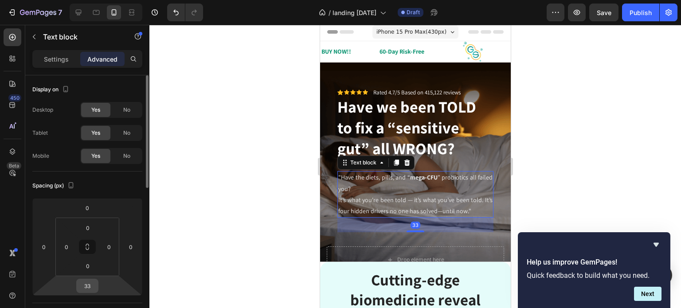
click at [89, 287] on input "33" at bounding box center [88, 286] width 18 height 13
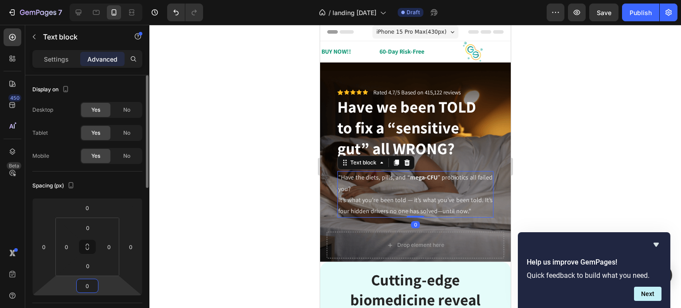
type input "0"
click at [254, 228] on div at bounding box center [416, 167] width 532 height 284
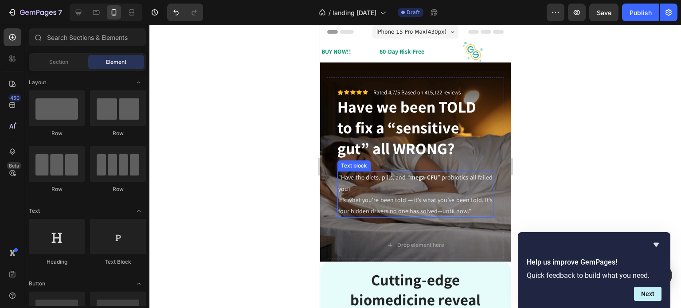
click at [374, 217] on p ""Have the diets, pills, and “ mega-CFU ” probiotics all failed you? It’s what y…" at bounding box center [415, 194] width 154 height 45
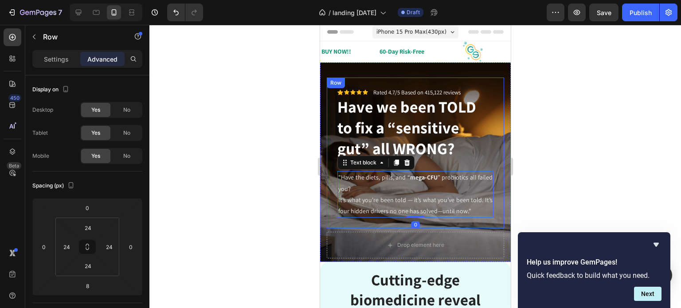
click at [362, 229] on div "Icon Icon Icon Icon Icon Icon List Rated 4.7/5 Based on 415,122 reviews Text Bl…" at bounding box center [415, 153] width 177 height 151
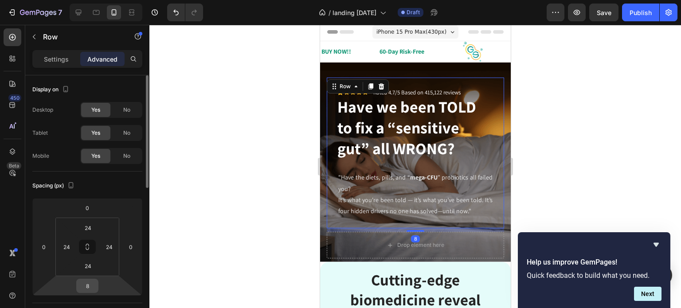
click at [95, 285] on input "8" at bounding box center [88, 286] width 18 height 13
type input "0"
click at [238, 215] on div at bounding box center [416, 167] width 532 height 284
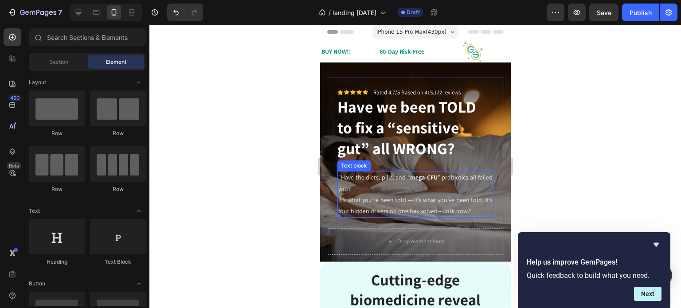
click at [391, 217] on p ""Have the diets, pills, and “ mega-CFU ” probiotics all failed you? It’s what y…" at bounding box center [415, 194] width 154 height 45
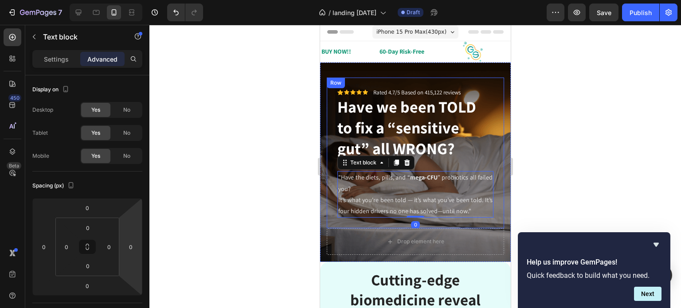
click at [374, 229] on div "Icon Icon Icon Icon Icon Icon List Rated 4.7/5 Based on 415,122 reviews Text Bl…" at bounding box center [415, 153] width 177 height 151
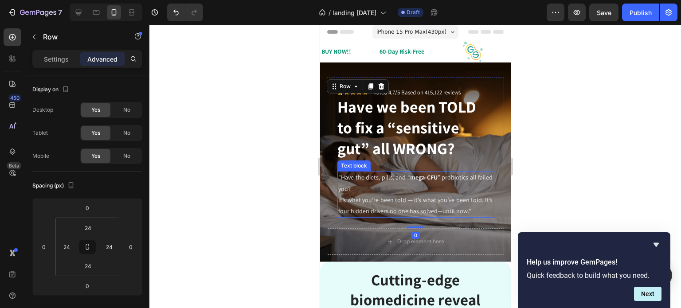
click at [377, 217] on p ""Have the diets, pills, and “ mega-CFU ” probiotics all failed you? It’s what y…" at bounding box center [415, 194] width 154 height 45
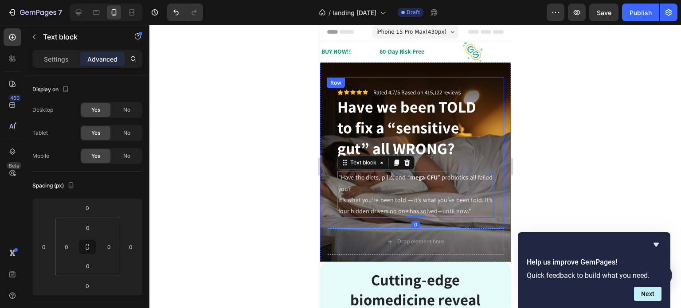
click at [370, 229] on div "Icon Icon Icon Icon Icon Icon List Rated 4.7/5 Based on 415,122 reviews Text Bl…" at bounding box center [415, 153] width 177 height 151
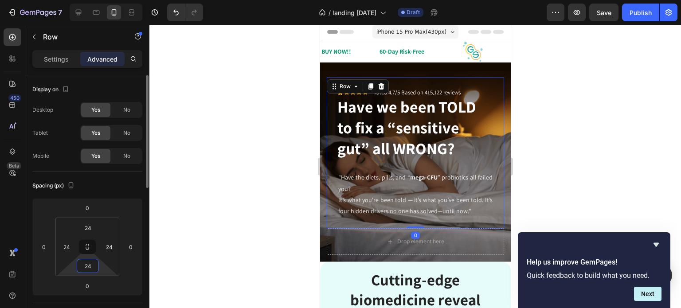
click at [91, 267] on input "24" at bounding box center [88, 266] width 18 height 13
type input "10"
click at [218, 260] on div at bounding box center [416, 167] width 532 height 284
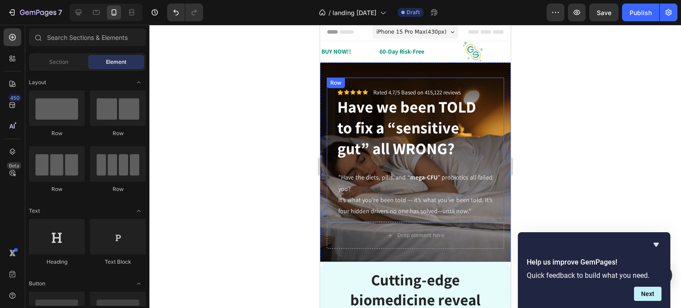
click at [492, 189] on div "Icon Icon Icon Icon Icon Icon List Rated 4.7/5 Based on 415,122 reviews Text Bl…" at bounding box center [415, 150] width 177 height 145
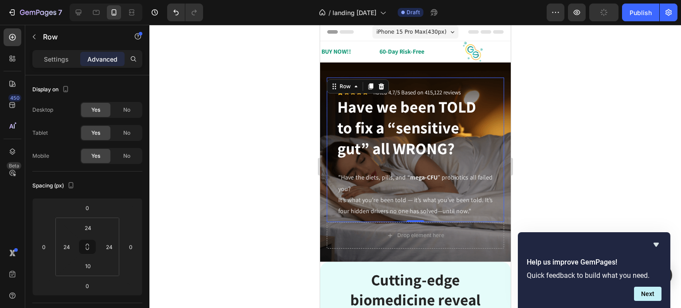
click at [440, 84] on div "Icon Icon Icon Icon Icon Icon List Rated 4.7/5 Based on 415,122 reviews Text Bl…" at bounding box center [415, 150] width 177 height 145
click at [247, 147] on div at bounding box center [416, 167] width 532 height 284
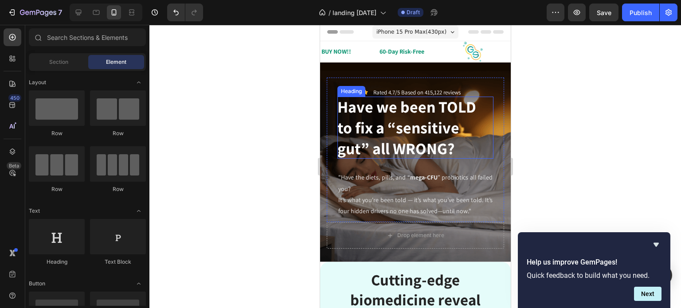
click at [465, 148] on h2 "Have we been TOLD to fix a “sensitive gut” all WRONG?" at bounding box center [415, 128] width 156 height 62
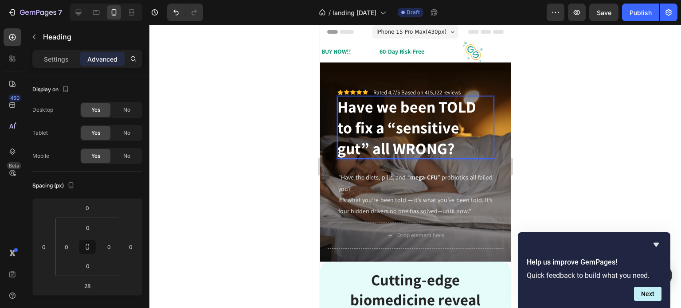
click at [463, 148] on h2 "Have we been TOLD to fix a “sensitive gut” all WRONG?" at bounding box center [415, 128] width 156 height 62
click at [463, 148] on p "Have we been TOLD to fix a “sensitive gut” all WRONG?" at bounding box center [415, 128] width 156 height 62
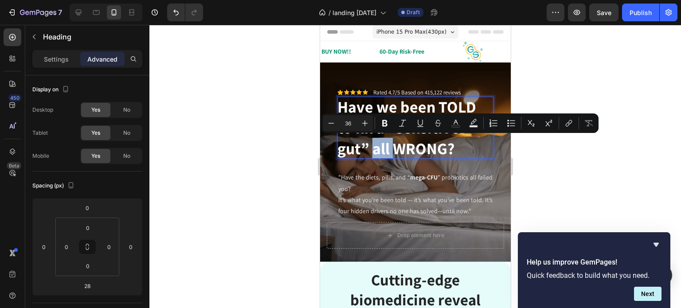
click at [462, 148] on p "Have we been TOLD to fix a “sensitive gut” all WRONG?" at bounding box center [415, 128] width 156 height 62
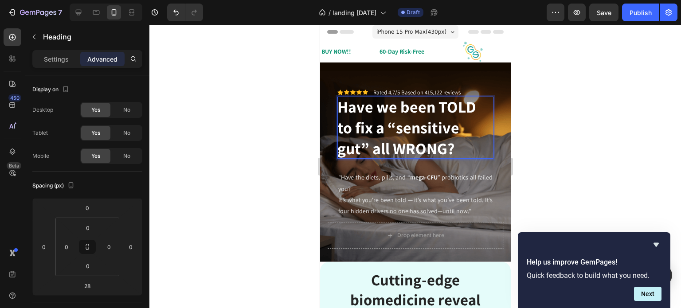
click at [464, 149] on p "Have we been TOLD to fix a “sensitive gut” all WRONG?" at bounding box center [415, 128] width 156 height 62
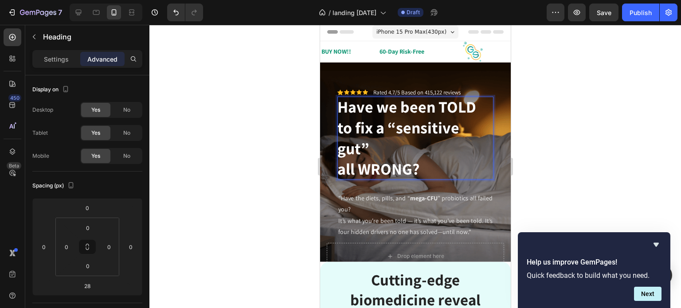
click at [229, 163] on div at bounding box center [416, 167] width 532 height 284
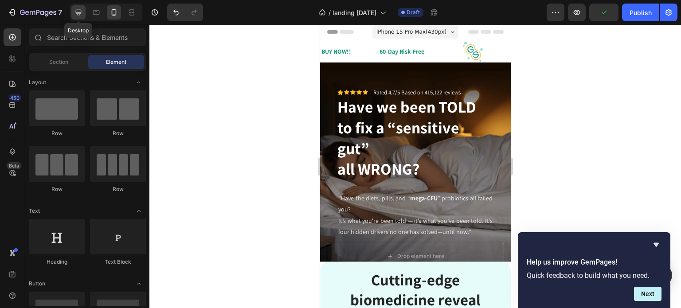
click at [80, 12] on icon at bounding box center [79, 13] width 6 height 6
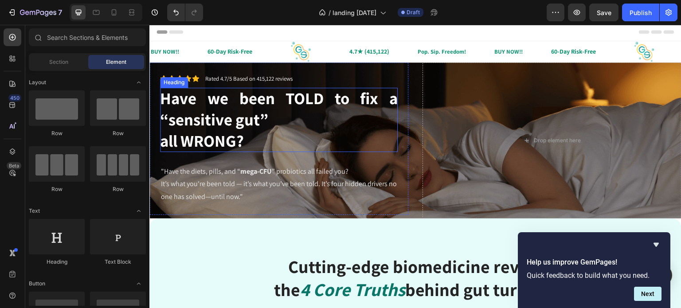
click at [284, 115] on p "Have we been TOLD to fix a “sensitive gut” all WRONG?" at bounding box center [279, 120] width 238 height 64
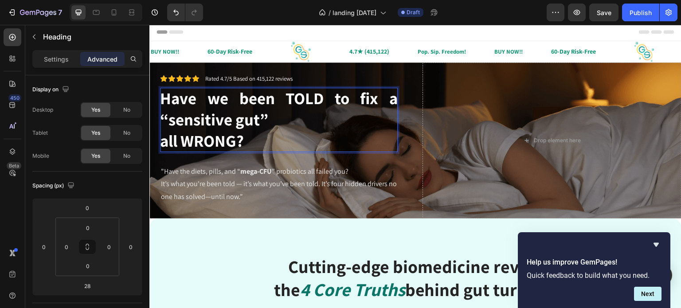
click at [335, 98] on p "Have we been TOLD to fix a “sensitive gut” all WRONG?" at bounding box center [279, 120] width 238 height 64
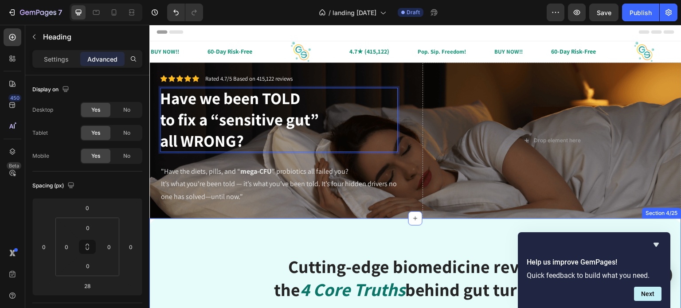
click at [193, 257] on h2 "Cutting-edge biomedicine reveal the 4 Core Truths behind gut turmoil:" at bounding box center [415, 278] width 519 height 48
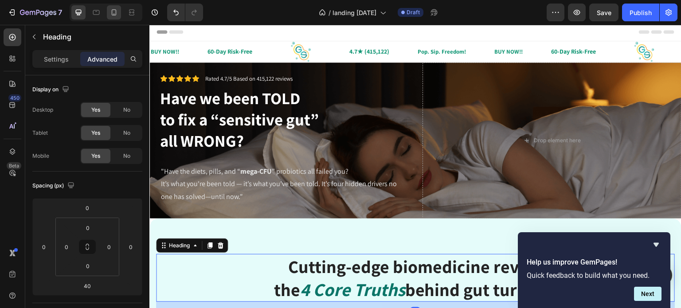
click at [114, 9] on icon at bounding box center [114, 12] width 5 height 6
type input "0"
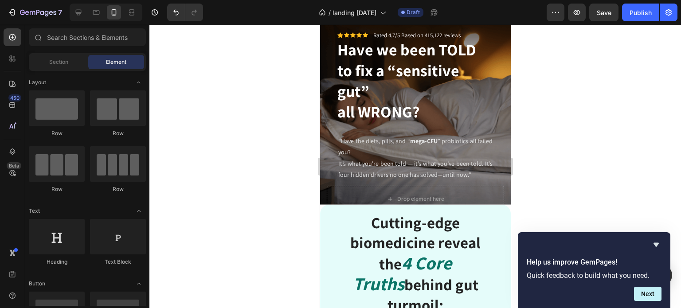
scroll to position [4, 0]
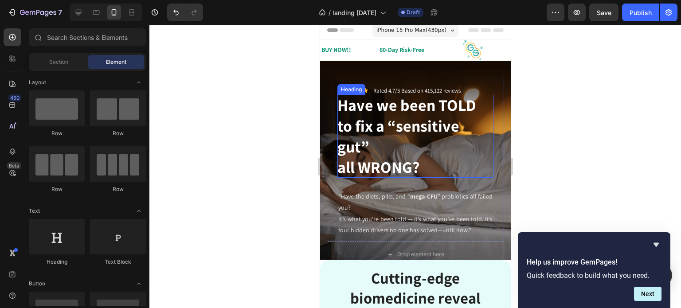
click at [378, 126] on p "Have we been TOLD to fix a “sensitive gut” all WRONG?" at bounding box center [415, 136] width 156 height 83
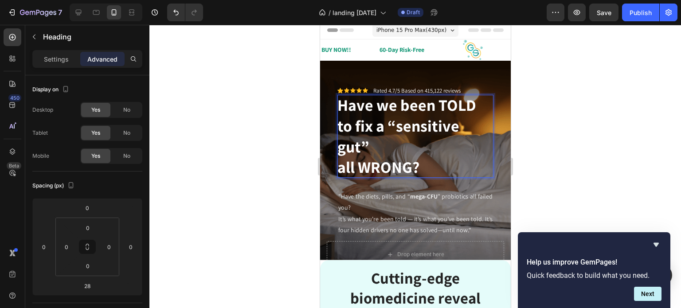
click at [340, 145] on p "Have we been TOLD to fix a “sensitive gut” all WRONG?" at bounding box center [415, 136] width 156 height 83
click at [338, 145] on p "Have we been TOLD to fix a “sensitive gut” all WRONG?" at bounding box center [415, 136] width 156 height 83
click at [565, 162] on div at bounding box center [416, 167] width 532 height 284
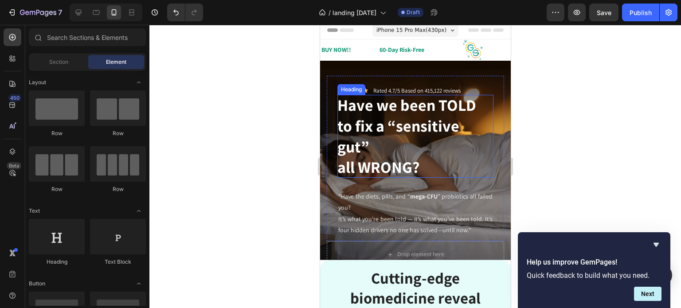
click at [351, 147] on p "Have we been TOLD to fix a “sensitive gut” all WRONG?" at bounding box center [415, 136] width 156 height 83
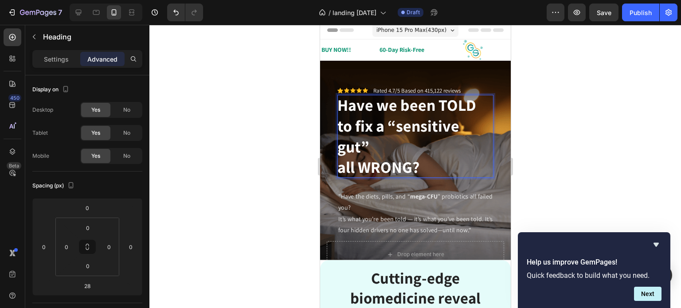
click at [347, 147] on p "Have we been TOLD to fix a “sensitive gut” all WRONG?" at bounding box center [415, 136] width 156 height 83
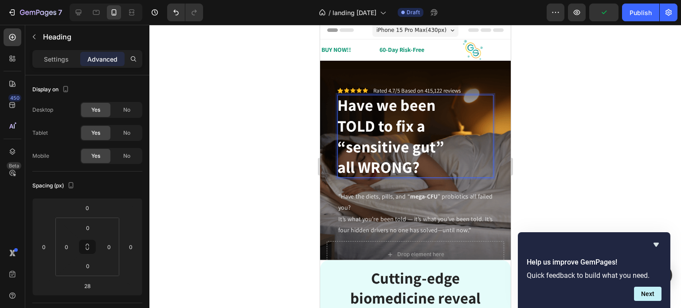
click at [534, 142] on div at bounding box center [416, 167] width 532 height 284
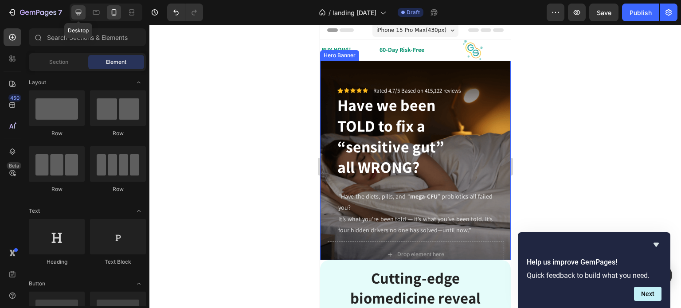
click at [79, 12] on icon at bounding box center [78, 12] width 9 height 9
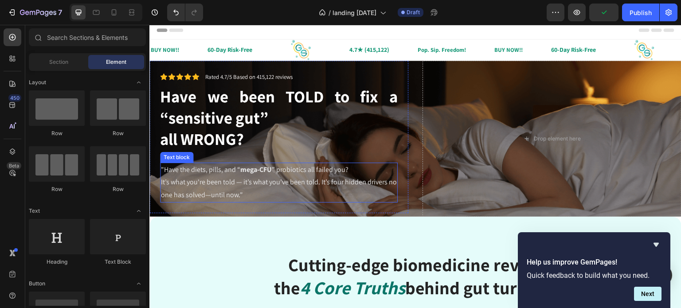
click at [332, 177] on p ""Have the diets, pills, and “ mega-CFU ” probiotics all failed you? It’s what y…" at bounding box center [279, 183] width 236 height 38
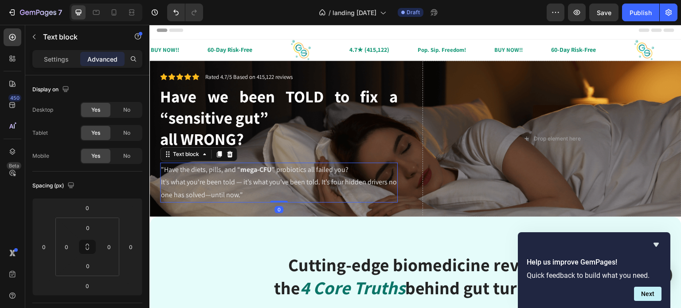
click at [327, 183] on p ""Have the diets, pills, and “ mega-CFU ” probiotics all failed you? It’s what y…" at bounding box center [279, 183] width 236 height 38
click at [115, 14] on icon at bounding box center [114, 12] width 9 height 9
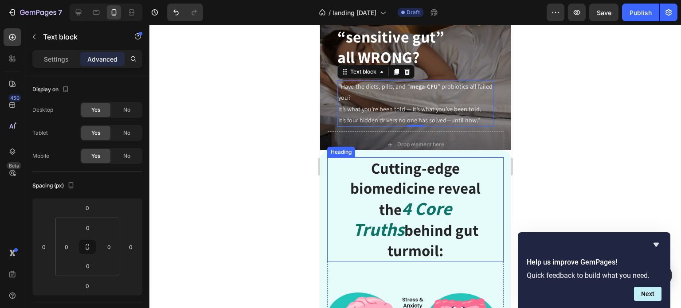
scroll to position [138, 0]
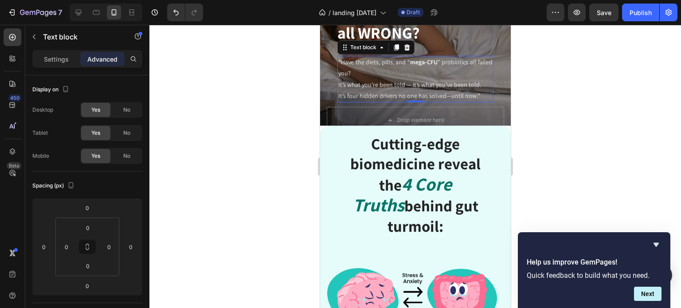
click at [277, 102] on div at bounding box center [416, 167] width 532 height 284
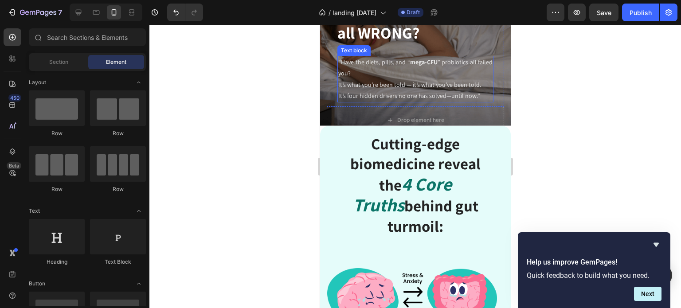
click at [389, 64] on p ""Have the diets, pills, and “ mega-CFU ” probiotics all failed you? It’s what y…" at bounding box center [415, 74] width 154 height 34
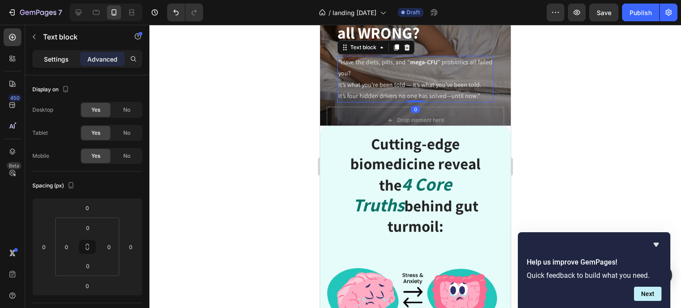
click at [55, 60] on p "Settings" at bounding box center [56, 59] width 25 height 9
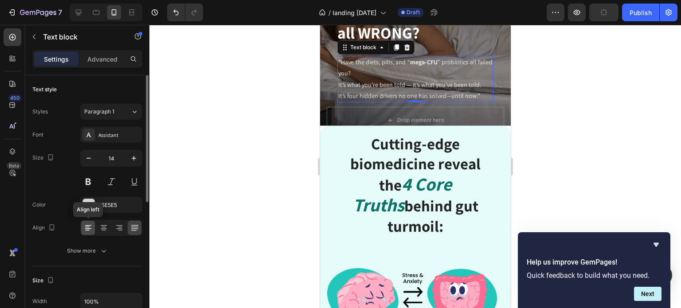
click at [92, 227] on icon at bounding box center [88, 228] width 9 height 9
click at [190, 152] on div at bounding box center [416, 167] width 532 height 284
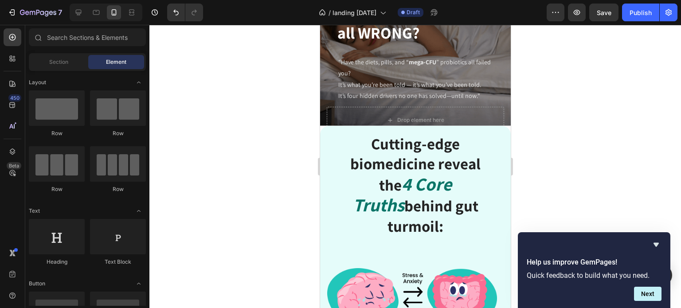
scroll to position [47, 0]
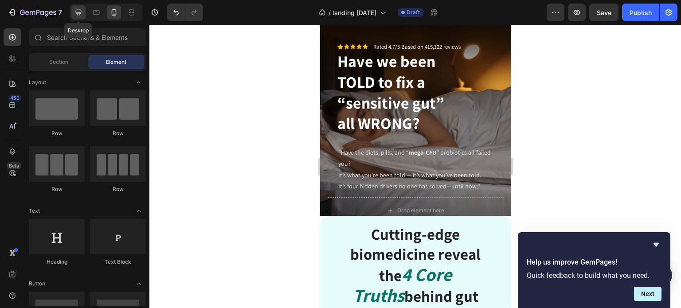
click at [78, 11] on icon at bounding box center [78, 12] width 9 height 9
